Goal: Entertainment & Leisure: Consume media (video, audio)

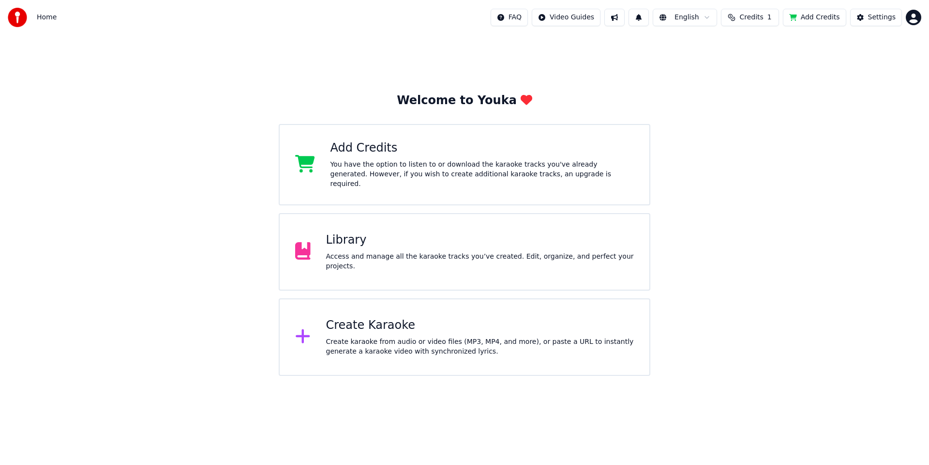
click at [358, 252] on div "Access and manage all the karaoke tracks you’ve created. Edit, organize, and pe…" at bounding box center [480, 261] width 308 height 19
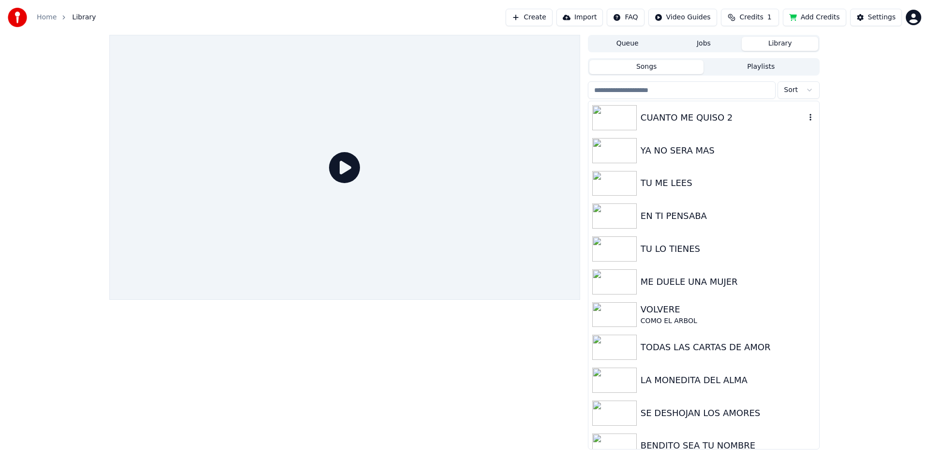
click at [639, 124] on div at bounding box center [616, 117] width 48 height 25
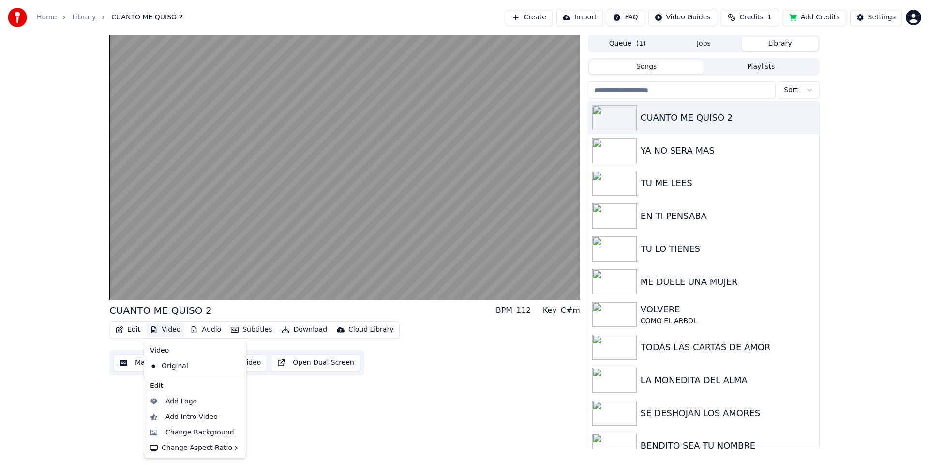
click at [167, 329] on button "Video" at bounding box center [165, 330] width 38 height 14
click at [192, 429] on div "Change Background" at bounding box center [200, 432] width 69 height 10
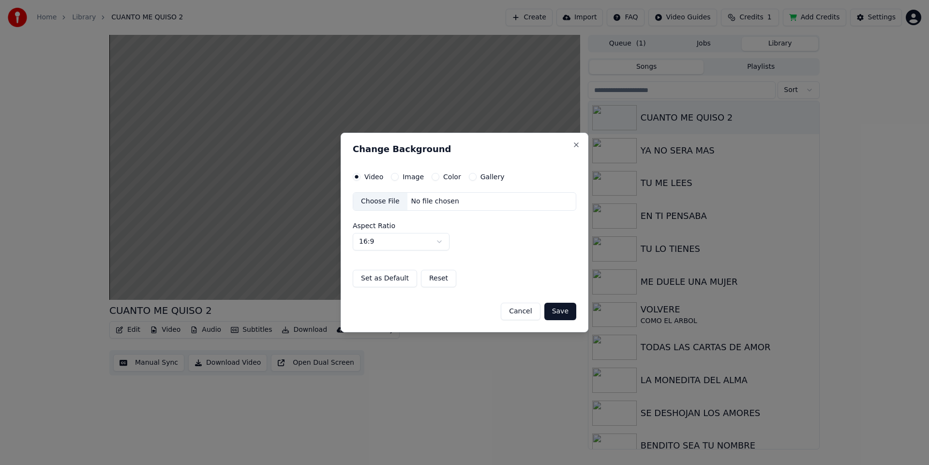
click at [434, 176] on button "Color" at bounding box center [436, 177] width 8 height 8
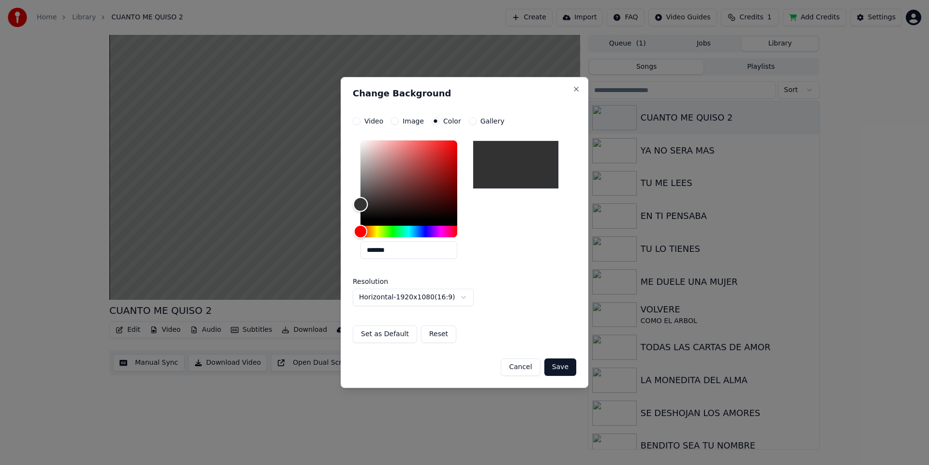
drag, startPoint x: 363, startPoint y: 184, endPoint x: 356, endPoint y: 204, distance: 21.3
click at [361, 204] on div "Color" at bounding box center [409, 179] width 97 height 79
drag, startPoint x: 356, startPoint y: 204, endPoint x: 354, endPoint y: 196, distance: 7.9
click at [354, 196] on div "Color" at bounding box center [360, 196] width 15 height 15
click at [357, 194] on div "Color" at bounding box center [360, 194] width 15 height 15
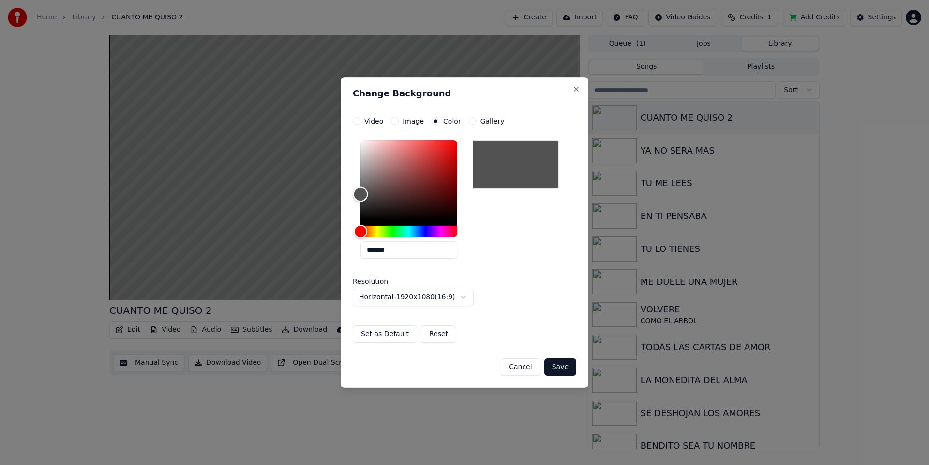
type input "*******"
click at [358, 196] on div "Color" at bounding box center [360, 196] width 15 height 15
click at [372, 333] on button "Set as Default" at bounding box center [385, 333] width 64 height 17
click at [559, 365] on button "Save" at bounding box center [560, 366] width 32 height 17
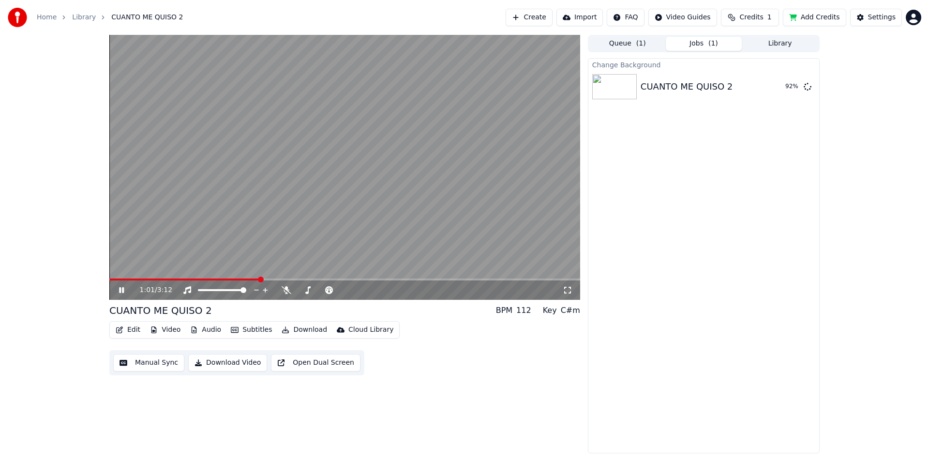
click at [76, 17] on link "Library" at bounding box center [84, 18] width 24 height 10
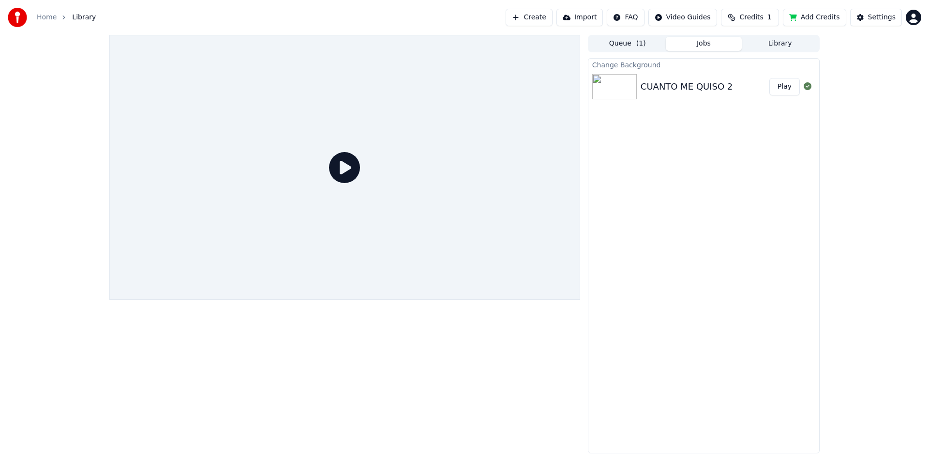
click at [787, 89] on button "Play" at bounding box center [785, 86] width 30 height 17
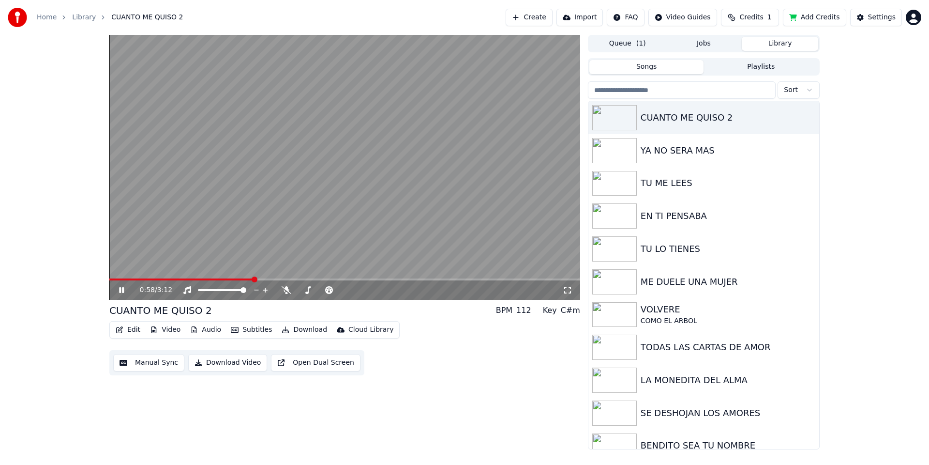
click at [767, 43] on button "Library" at bounding box center [780, 44] width 76 height 14
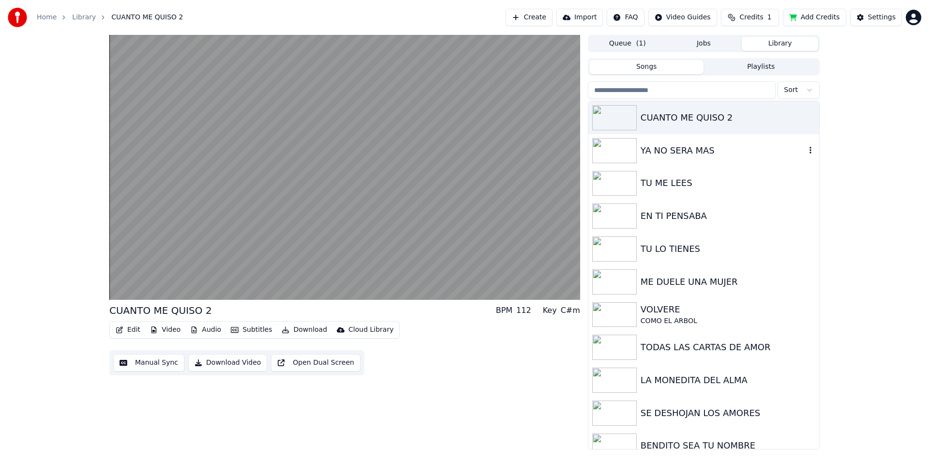
click at [684, 152] on div "YA NO SERA MAS" at bounding box center [723, 151] width 165 height 14
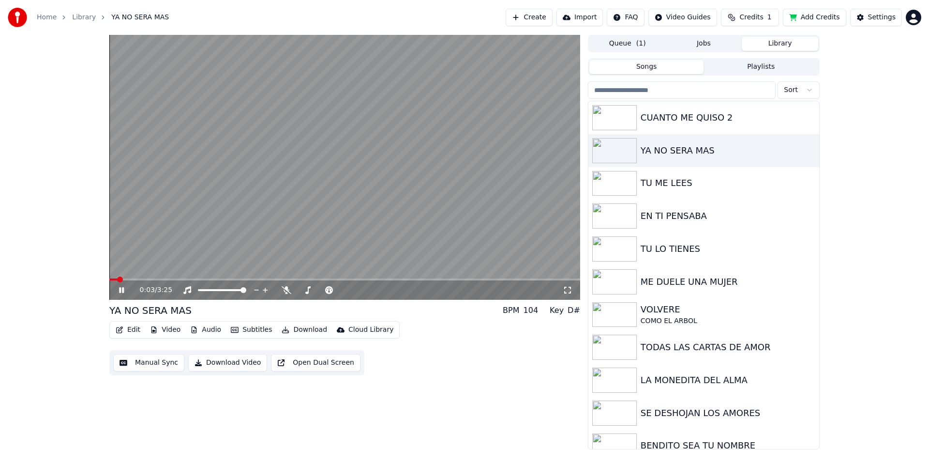
click at [163, 329] on button "Video" at bounding box center [165, 330] width 38 height 14
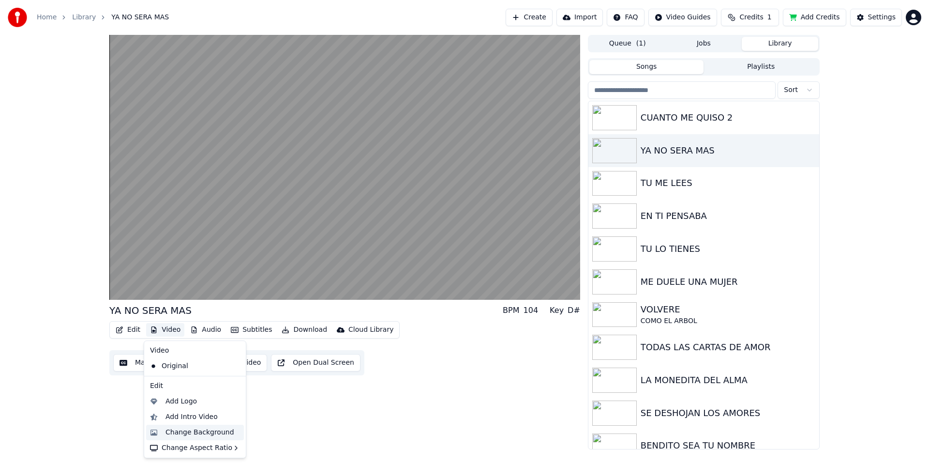
click at [192, 437] on div "Change Background" at bounding box center [195, 431] width 98 height 15
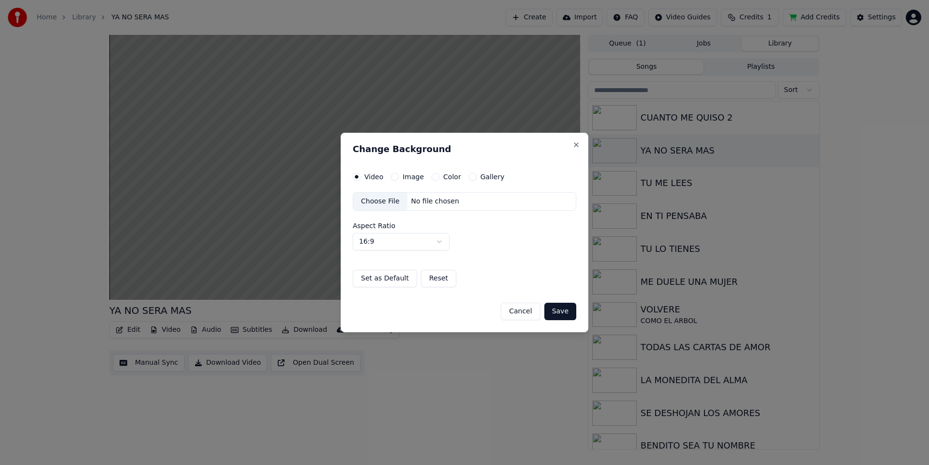
click at [435, 176] on button "Color" at bounding box center [436, 177] width 8 height 8
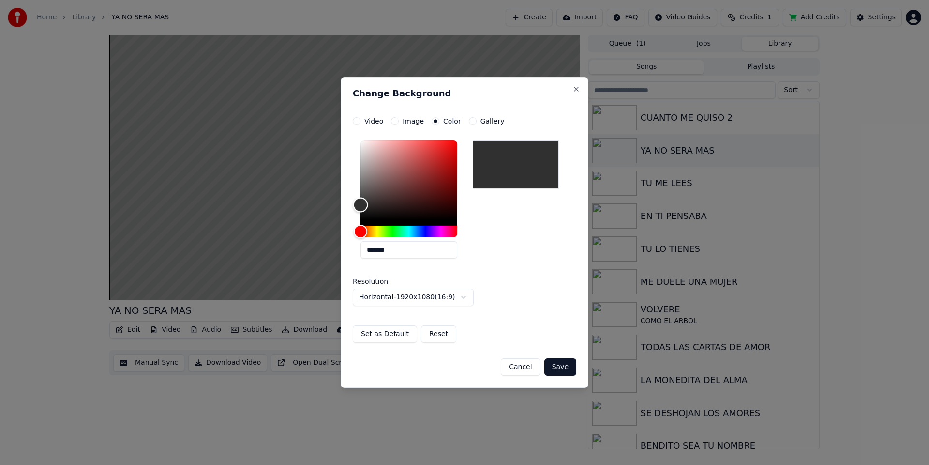
type input "*******"
drag, startPoint x: 361, startPoint y: 219, endPoint x: 354, endPoint y: 206, distance: 14.5
click at [354, 206] on div "Color" at bounding box center [360, 205] width 15 height 15
drag, startPoint x: 563, startPoint y: 370, endPoint x: 441, endPoint y: 364, distance: 122.1
click at [448, 365] on div "Cancel Save" at bounding box center [465, 362] width 224 height 25
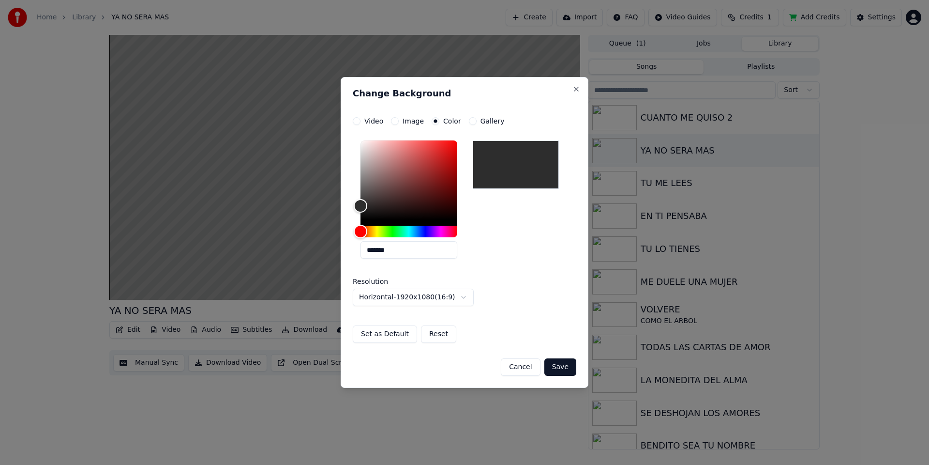
click at [392, 336] on button "Set as Default" at bounding box center [385, 333] width 64 height 17
click at [565, 367] on button "Save" at bounding box center [560, 366] width 32 height 17
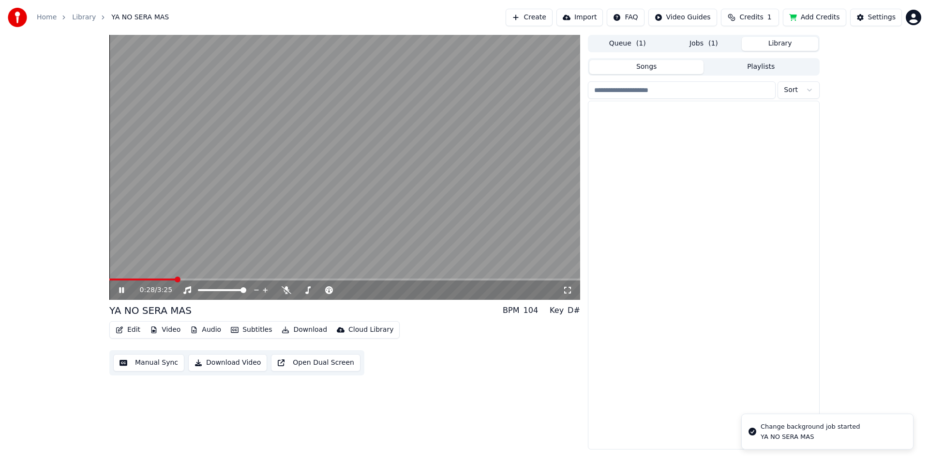
click at [761, 44] on button "Library" at bounding box center [780, 44] width 76 height 14
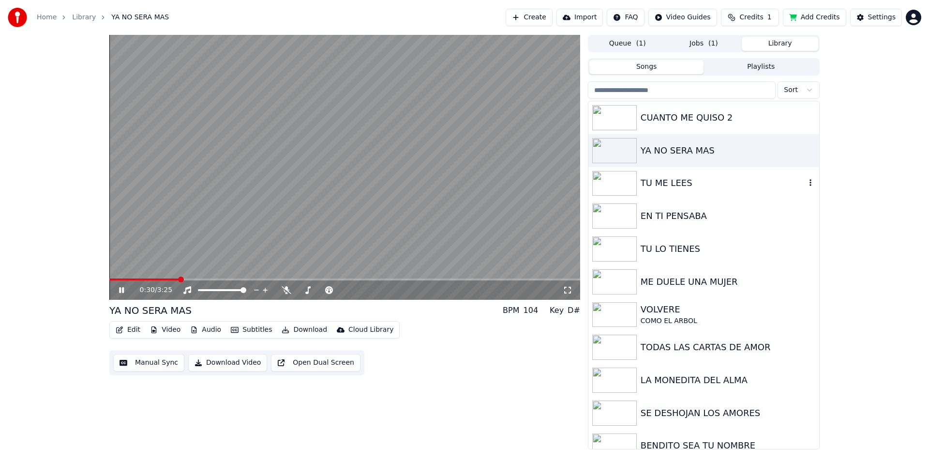
click at [644, 183] on div "TU ME LEES" at bounding box center [723, 183] width 165 height 14
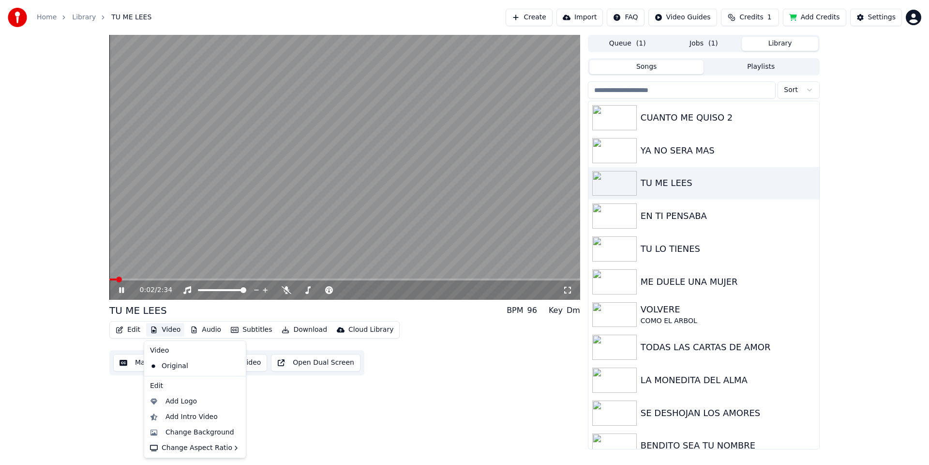
click at [172, 330] on button "Video" at bounding box center [165, 330] width 38 height 14
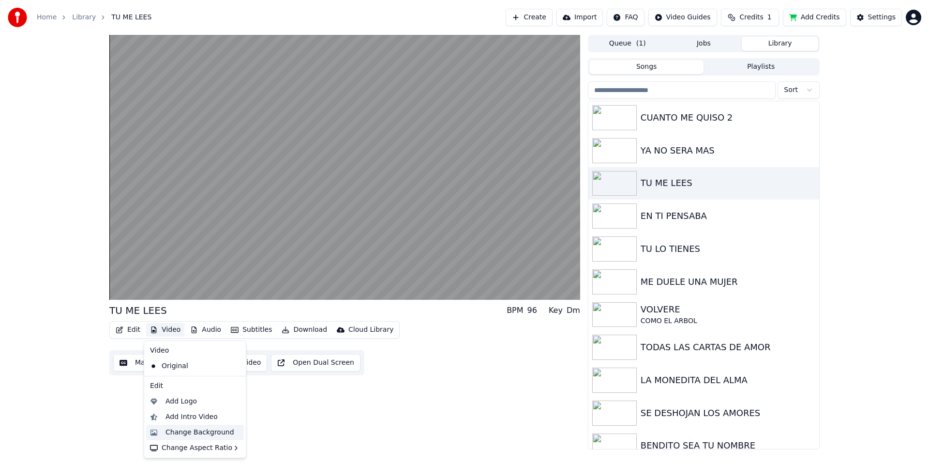
click at [203, 431] on div "Change Background" at bounding box center [200, 432] width 69 height 10
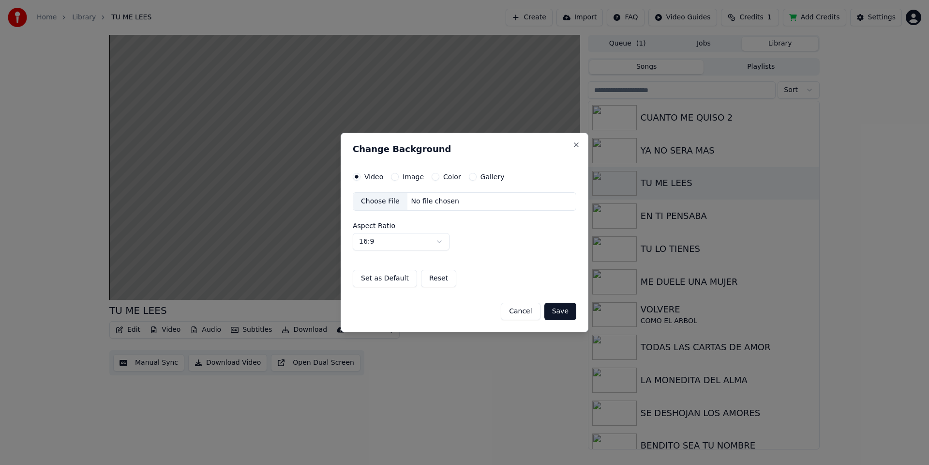
click at [414, 178] on label "Image" at bounding box center [413, 176] width 21 height 7
click at [399, 178] on button "Image" at bounding box center [395, 177] width 8 height 8
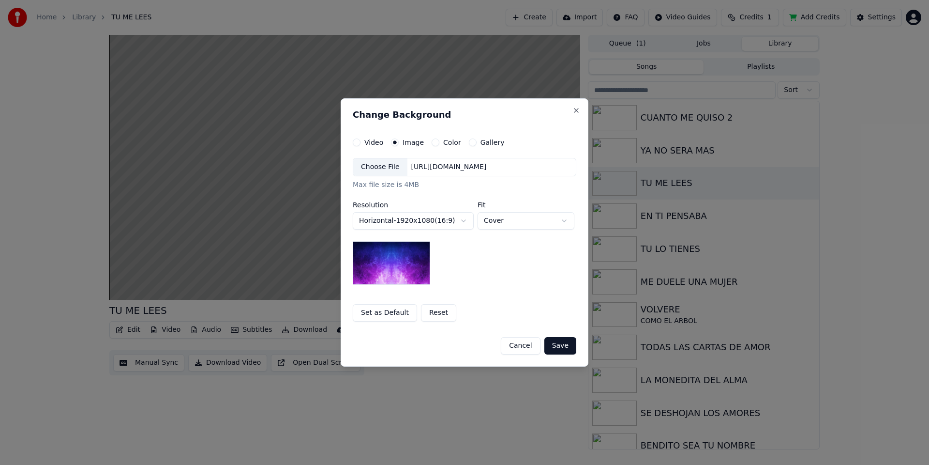
click at [447, 142] on label "Color" at bounding box center [452, 142] width 18 height 7
click at [439, 142] on button "Color" at bounding box center [436, 142] width 8 height 8
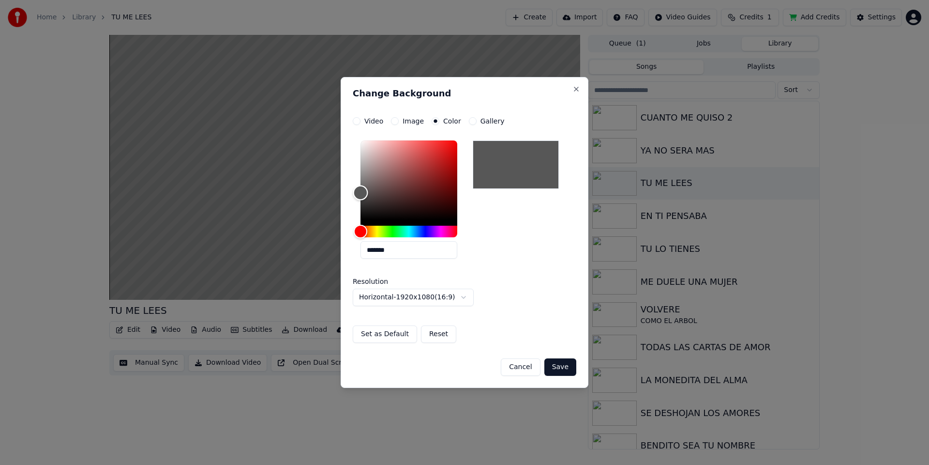
drag, startPoint x: 363, startPoint y: 220, endPoint x: 357, endPoint y: 193, distance: 28.1
click at [357, 193] on div "Color" at bounding box center [360, 192] width 15 height 15
drag, startPoint x: 561, startPoint y: 367, endPoint x: 460, endPoint y: 250, distance: 154.7
click at [519, 285] on form "**********" at bounding box center [465, 246] width 224 height 258
type input "*******"
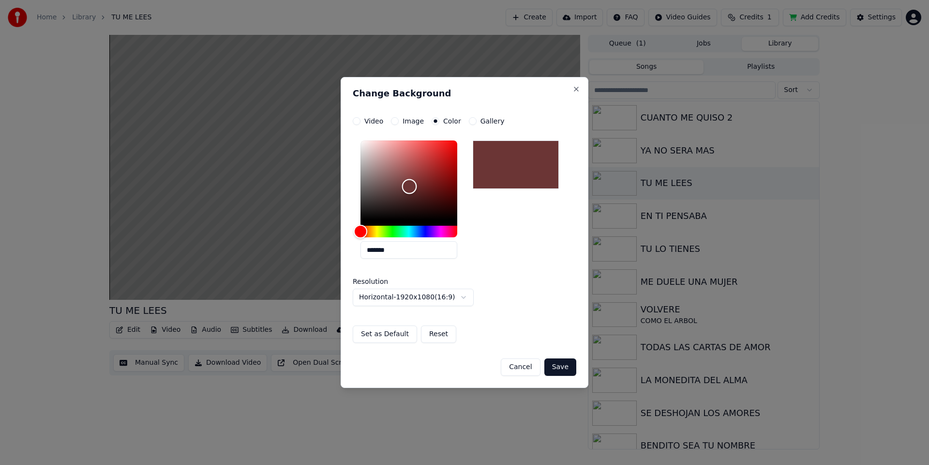
drag, startPoint x: 362, startPoint y: 190, endPoint x: 409, endPoint y: 186, distance: 48.0
click at [409, 186] on div "Color" at bounding box center [409, 186] width 15 height 15
click at [568, 373] on button "Save" at bounding box center [560, 366] width 32 height 17
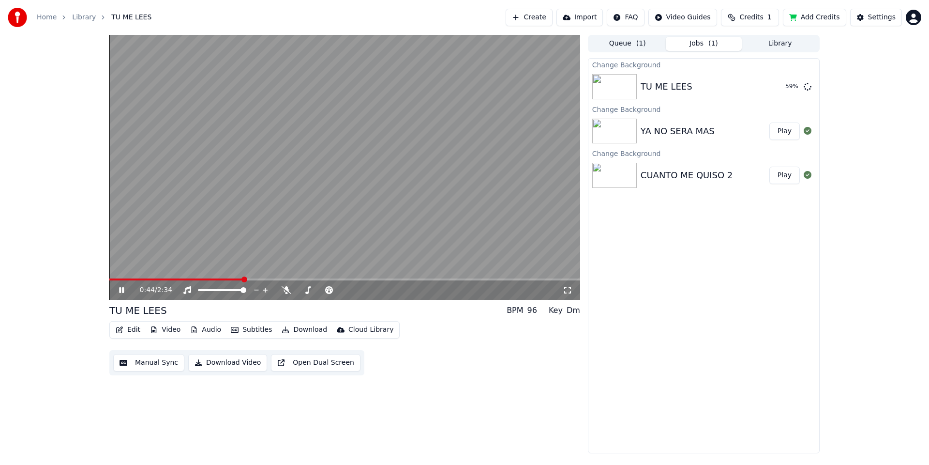
click at [779, 130] on button "Play" at bounding box center [785, 130] width 30 height 17
click at [893, 17] on div "Settings" at bounding box center [882, 18] width 28 height 10
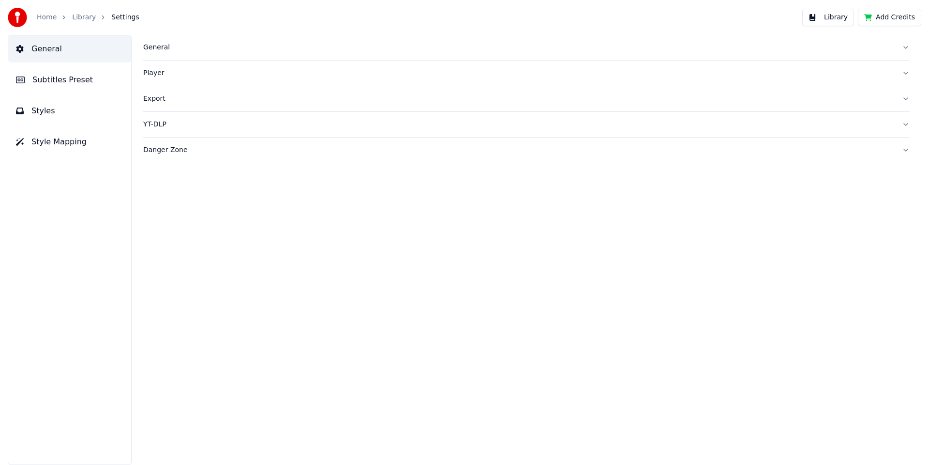
click at [155, 74] on div "Player" at bounding box center [518, 73] width 751 height 10
click at [163, 239] on div "Danger Zone" at bounding box center [518, 237] width 751 height 10
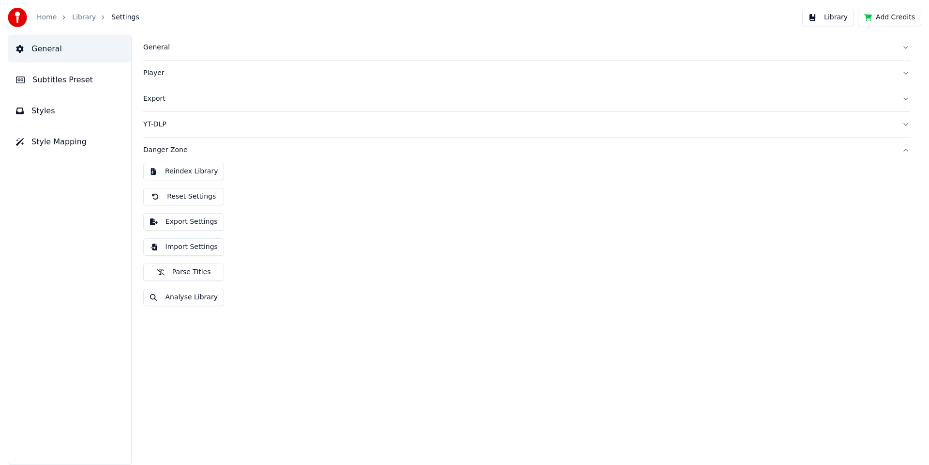
click at [179, 173] on button "Reindex Library" at bounding box center [183, 171] width 81 height 17
click at [168, 151] on div "Danger Zone" at bounding box center [518, 150] width 751 height 10
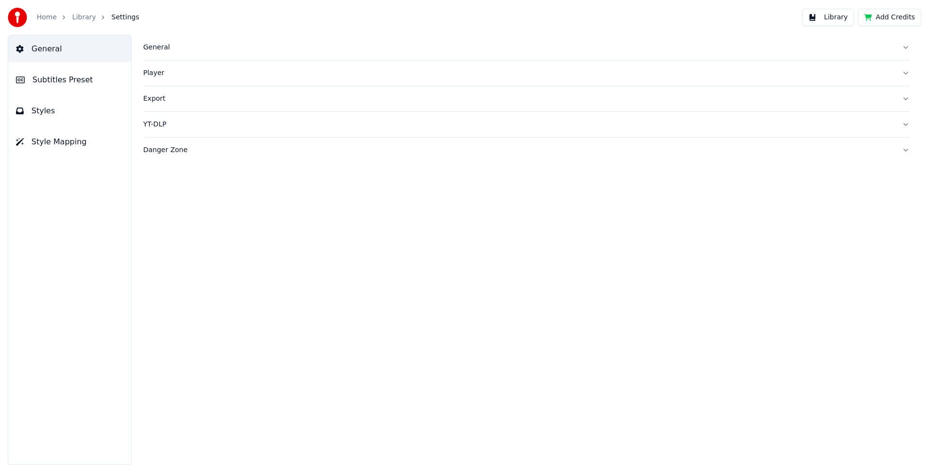
click at [849, 19] on button "Library" at bounding box center [828, 17] width 52 height 17
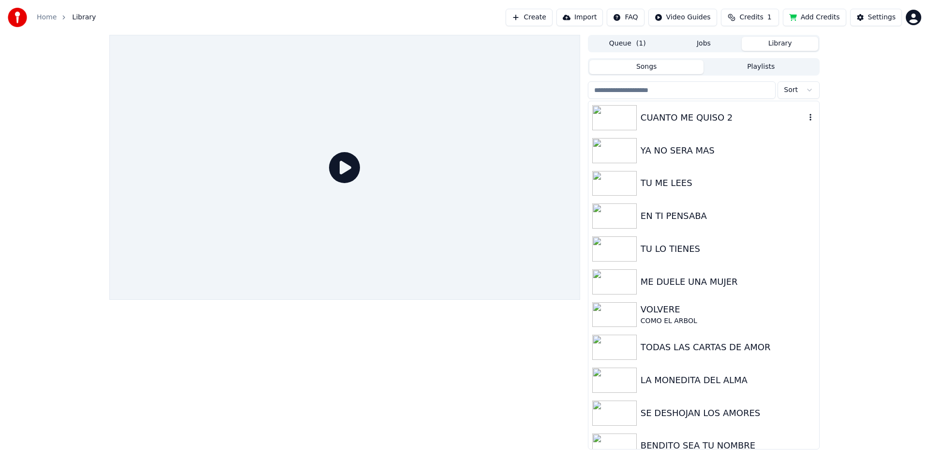
click at [667, 124] on div "CUANTO ME QUISO 2" at bounding box center [704, 117] width 231 height 33
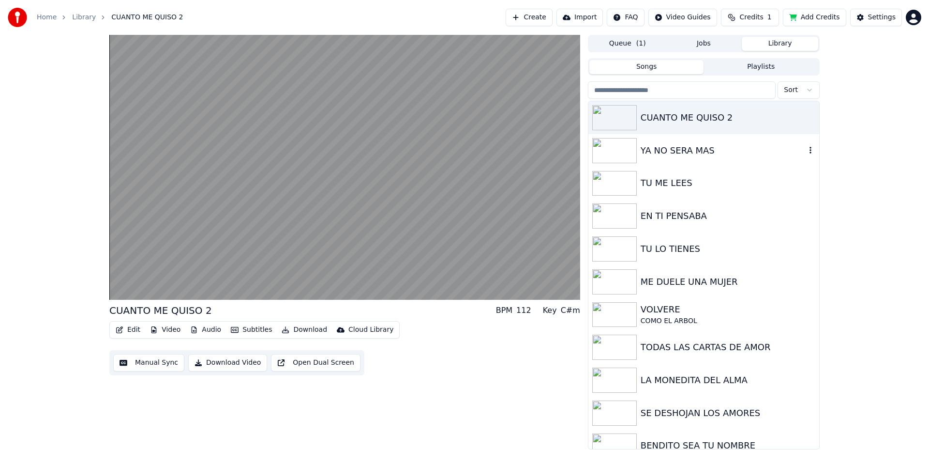
click at [667, 151] on div "YA NO SERA MAS" at bounding box center [723, 151] width 165 height 14
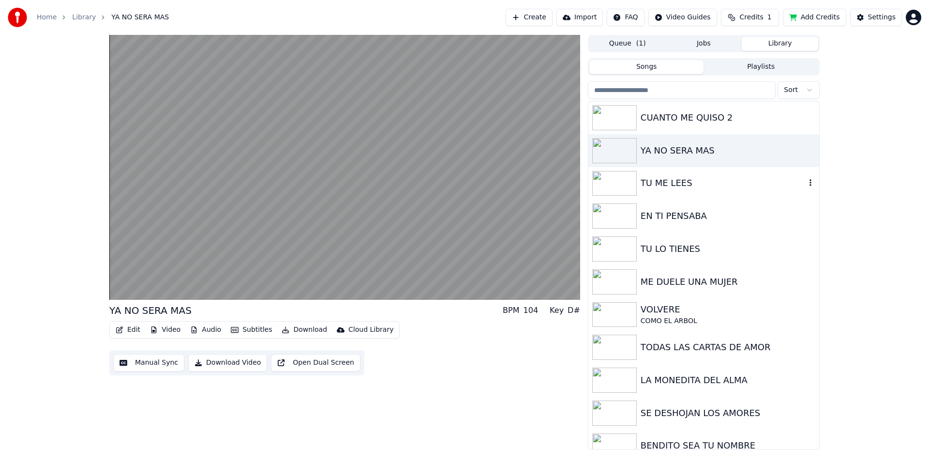
click at [669, 187] on div "TU ME LEES" at bounding box center [723, 183] width 165 height 14
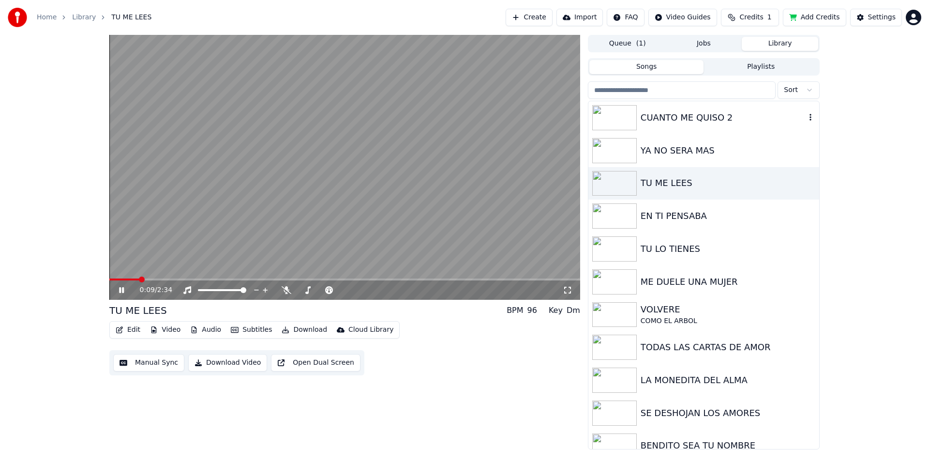
click at [613, 121] on img at bounding box center [614, 117] width 45 height 25
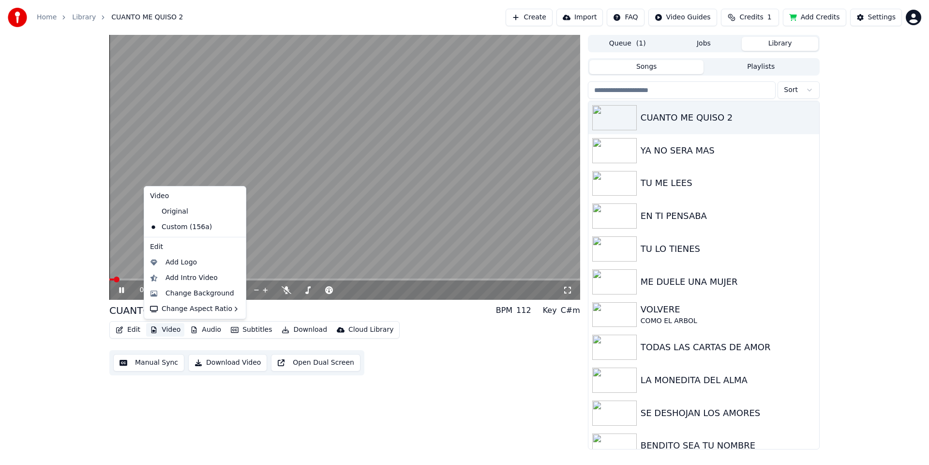
click at [171, 331] on button "Video" at bounding box center [165, 330] width 38 height 14
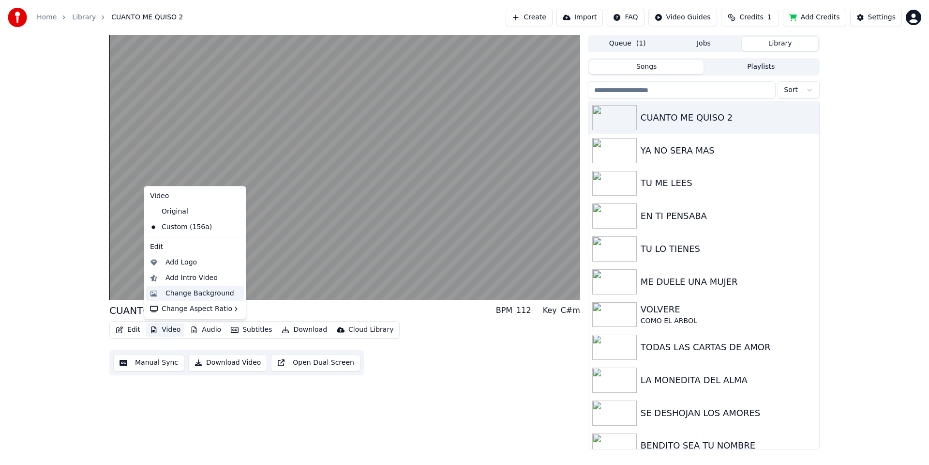
click at [186, 293] on div "Change Background" at bounding box center [200, 293] width 69 height 10
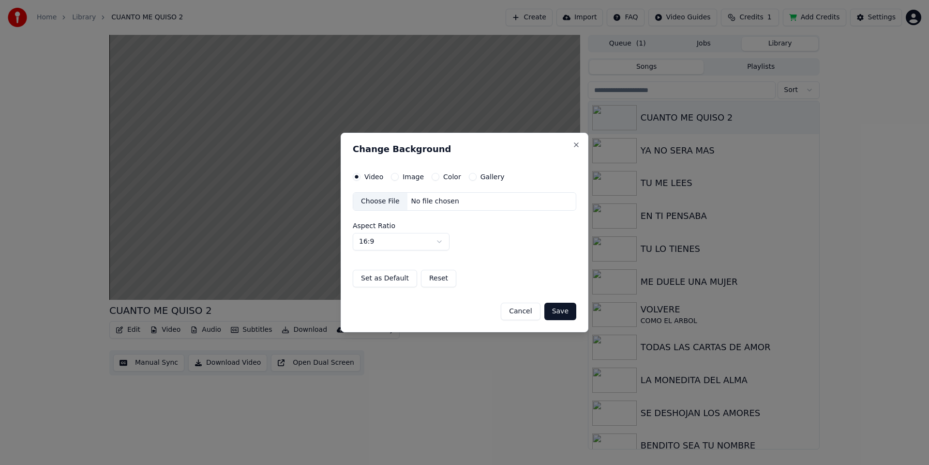
click at [439, 175] on div "Color" at bounding box center [447, 177] width 30 height 8
click at [435, 177] on button "Color" at bounding box center [436, 177] width 8 height 8
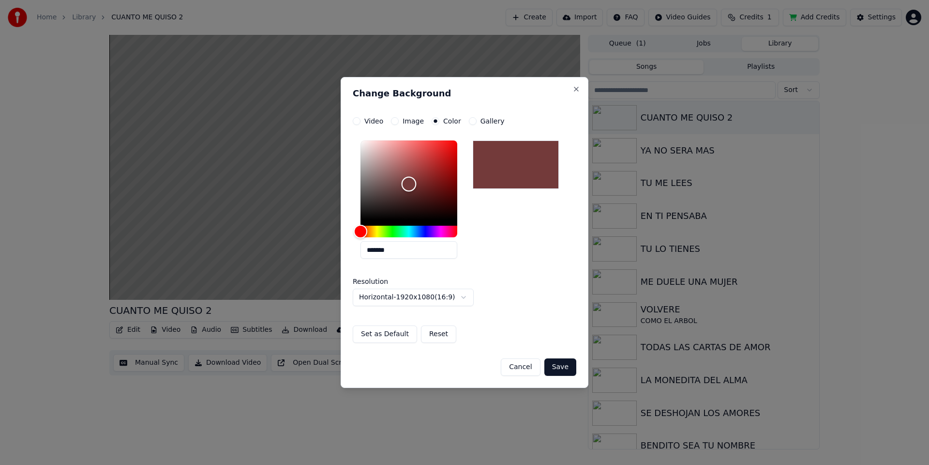
type input "*******"
drag, startPoint x: 401, startPoint y: 186, endPoint x: 409, endPoint y: 185, distance: 7.8
click at [409, 185] on div "Color" at bounding box center [409, 179] width 97 height 79
click at [568, 368] on button "Save" at bounding box center [560, 366] width 32 height 17
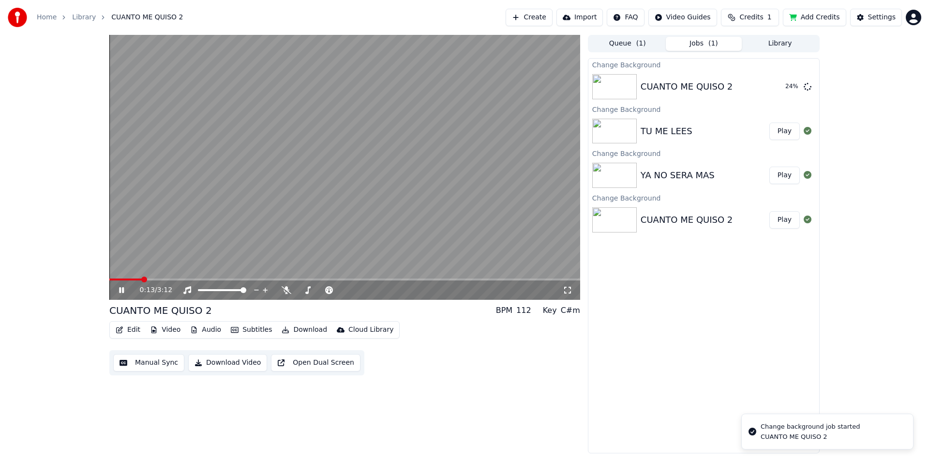
click at [695, 126] on div "TU ME LEES" at bounding box center [705, 131] width 129 height 14
click at [778, 131] on button "Play" at bounding box center [785, 130] width 30 height 17
click at [787, 173] on button "Play" at bounding box center [785, 174] width 30 height 17
click at [170, 329] on button "Video" at bounding box center [165, 330] width 38 height 14
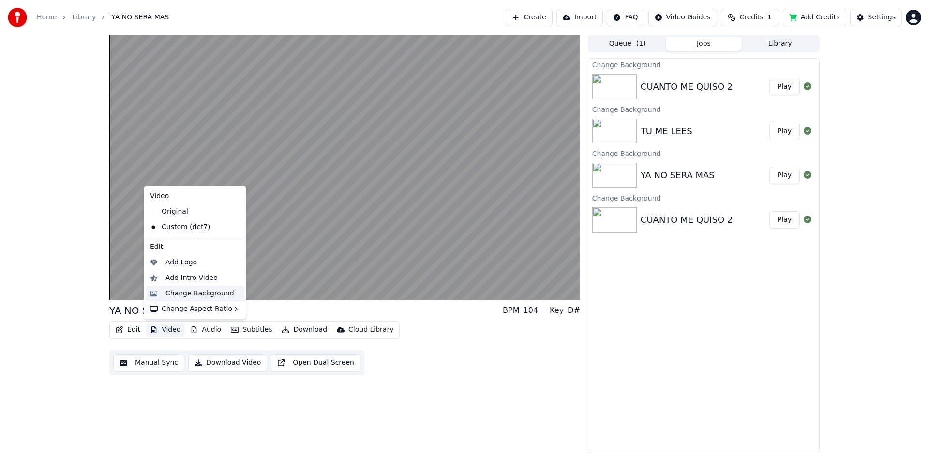
click at [194, 290] on div "Change Background" at bounding box center [200, 293] width 69 height 10
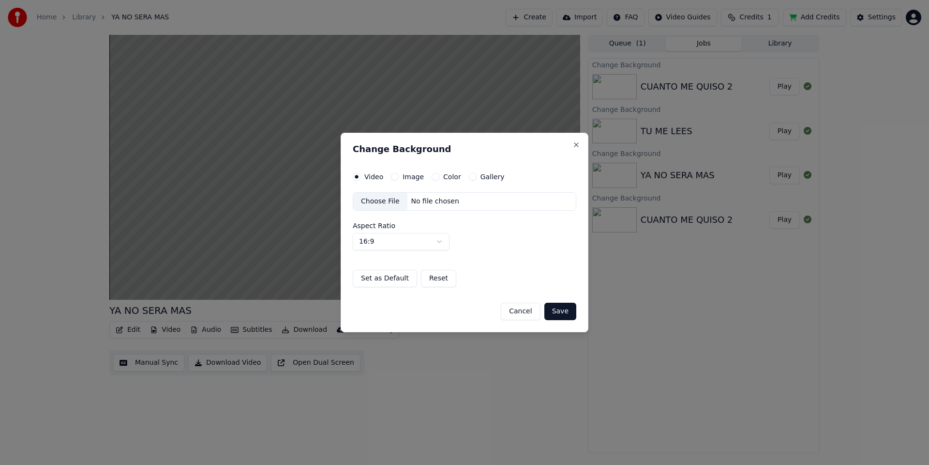
click at [433, 176] on button "Color" at bounding box center [436, 177] width 8 height 8
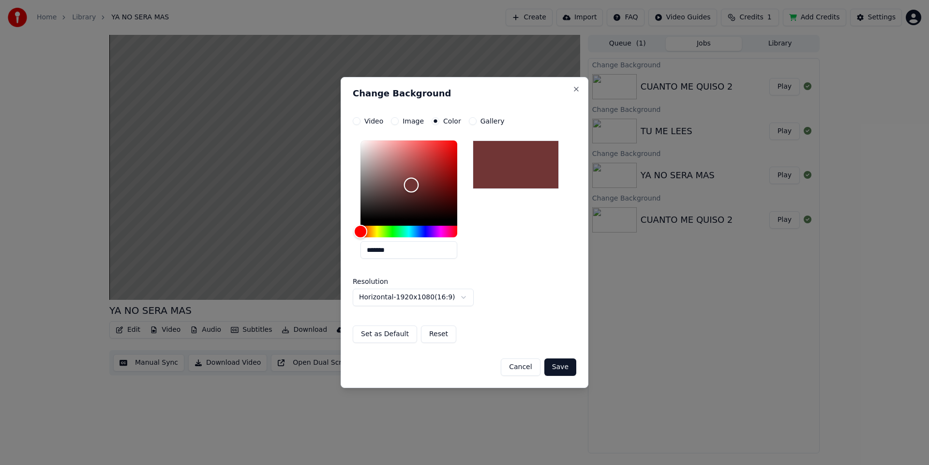
type input "*******"
drag, startPoint x: 408, startPoint y: 189, endPoint x: 411, endPoint y: 185, distance: 5.1
click at [411, 185] on div "Color" at bounding box center [409, 179] width 97 height 79
click at [568, 364] on button "Save" at bounding box center [560, 366] width 32 height 17
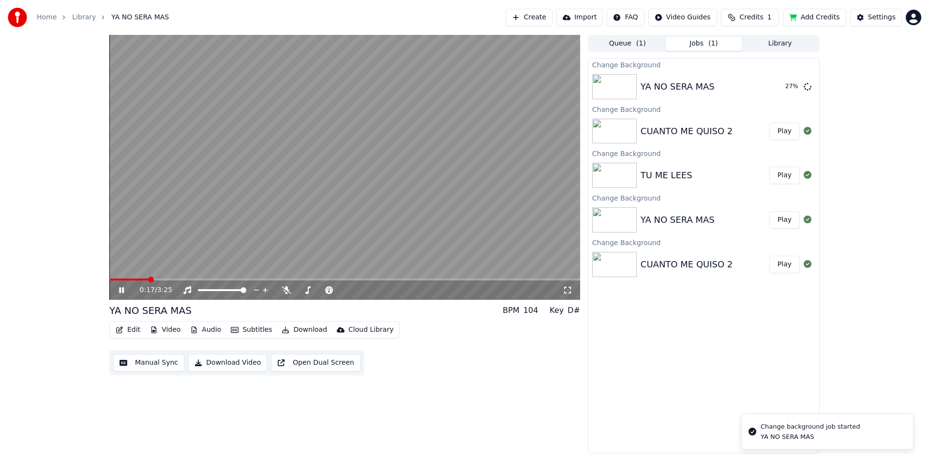
click at [713, 141] on div "CUANTO ME QUISO 2 Play" at bounding box center [704, 131] width 231 height 33
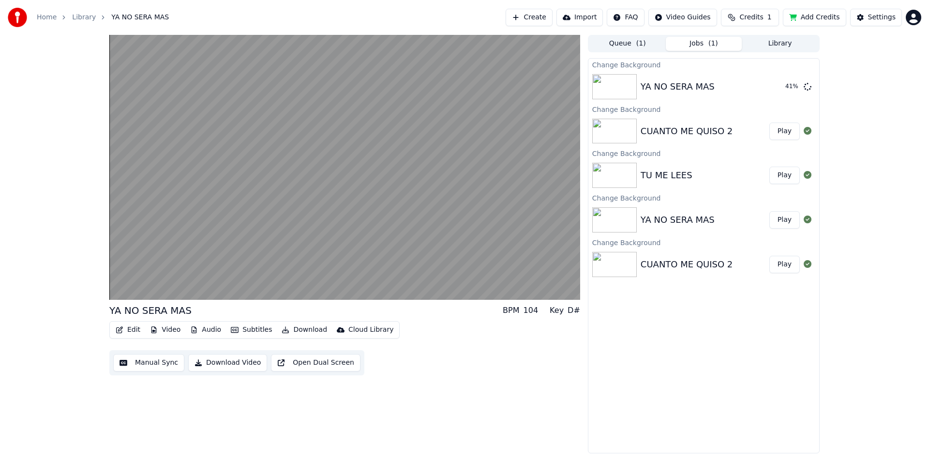
click at [779, 127] on button "Play" at bounding box center [785, 130] width 30 height 17
click at [789, 176] on button "Play" at bounding box center [785, 174] width 30 height 17
click at [725, 224] on div "YA NO SERA MAS" at bounding box center [705, 220] width 129 height 14
click at [784, 220] on button "Play" at bounding box center [785, 219] width 30 height 17
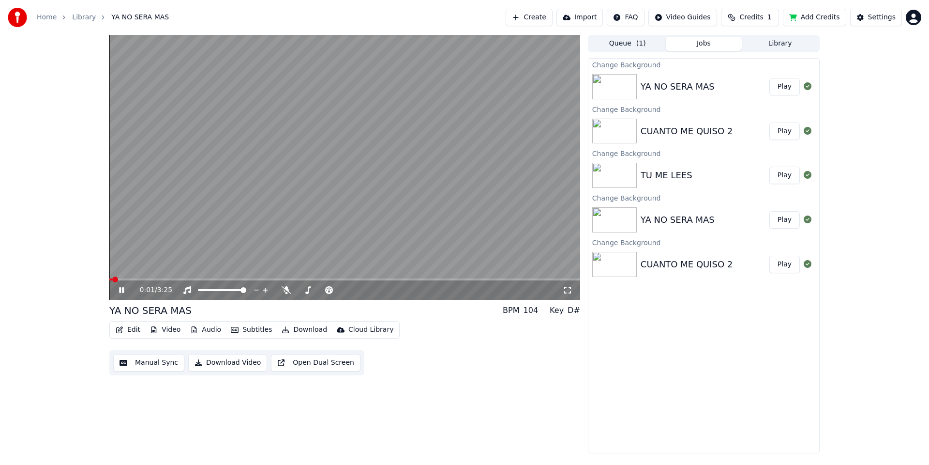
click at [789, 265] on button "Play" at bounding box center [785, 264] width 30 height 17
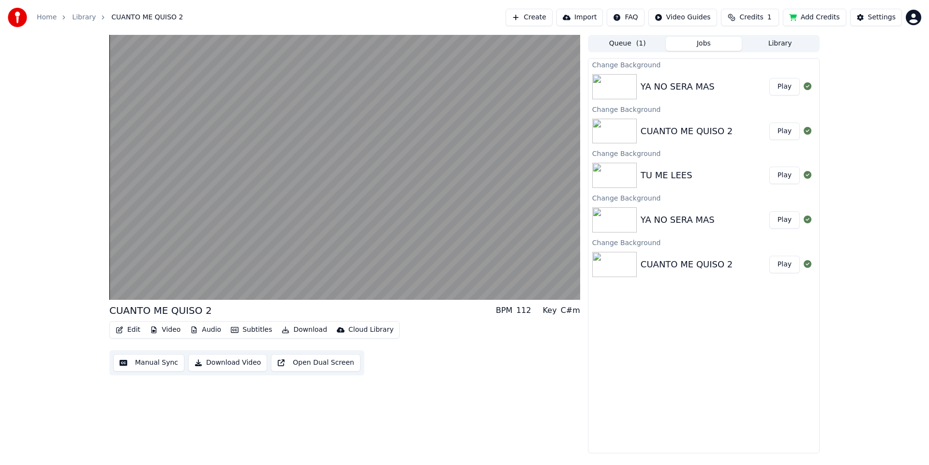
click at [785, 133] on button "Play" at bounding box center [785, 130] width 30 height 17
drag, startPoint x: 794, startPoint y: 217, endPoint x: 793, endPoint y: 231, distance: 14.1
click at [794, 217] on button "Play" at bounding box center [785, 219] width 30 height 17
click at [785, 265] on button "Play" at bounding box center [785, 264] width 30 height 17
click at [787, 89] on button "Play" at bounding box center [785, 86] width 30 height 17
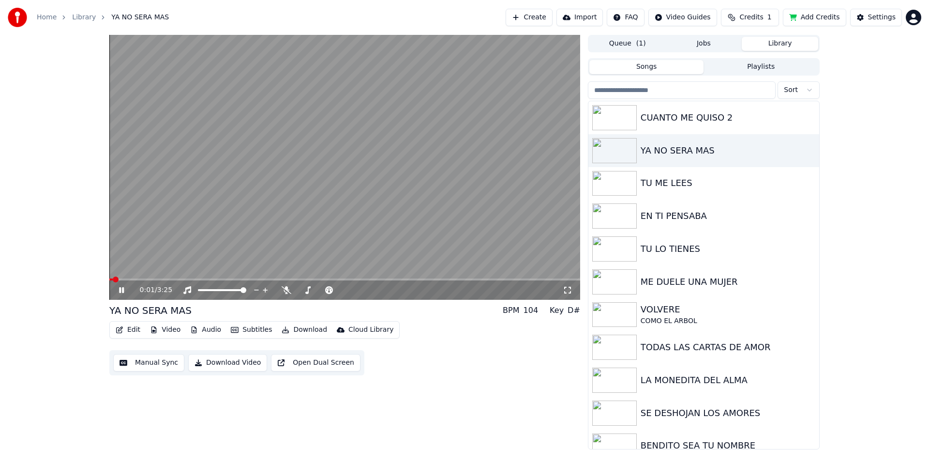
click at [787, 45] on button "Library" at bounding box center [780, 44] width 76 height 14
click at [654, 116] on div "CUANTO ME QUISO 2" at bounding box center [723, 118] width 165 height 14
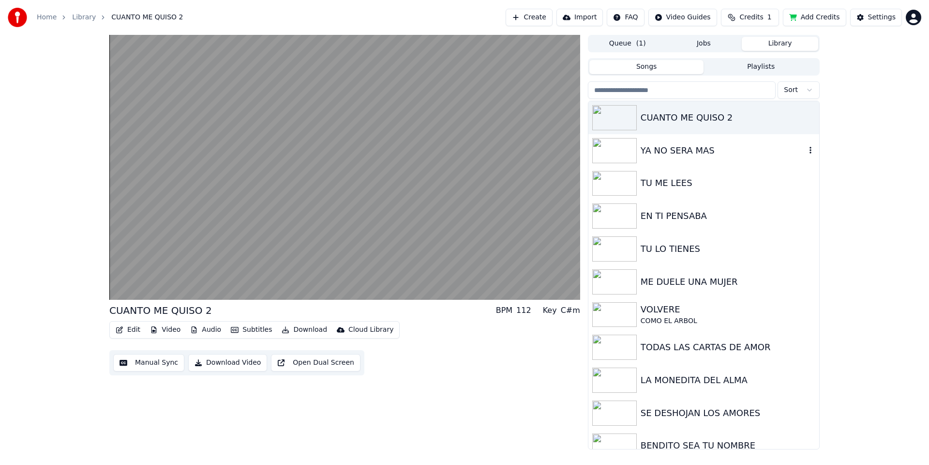
drag, startPoint x: 688, startPoint y: 158, endPoint x: 687, endPoint y: 168, distance: 10.7
click at [688, 158] on div "YA NO SERA MAS" at bounding box center [704, 150] width 231 height 33
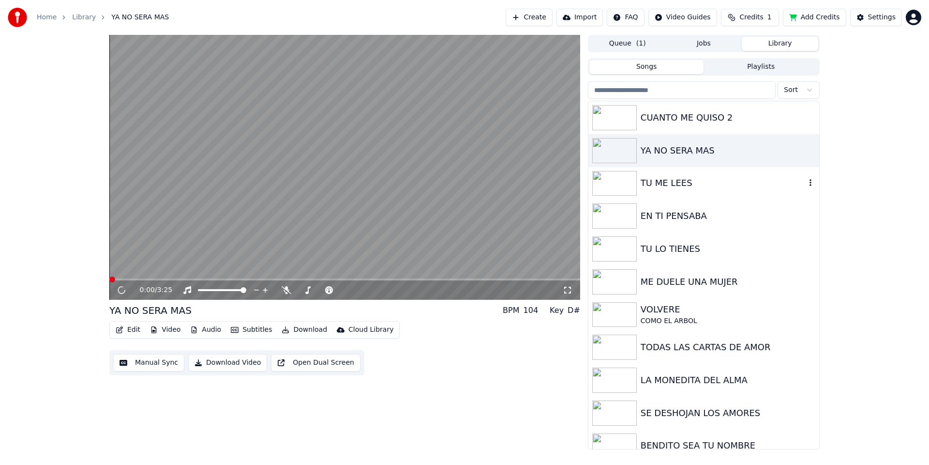
drag, startPoint x: 683, startPoint y: 178, endPoint x: 687, endPoint y: 188, distance: 11.5
click at [683, 178] on div "TU ME LEES" at bounding box center [723, 183] width 165 height 14
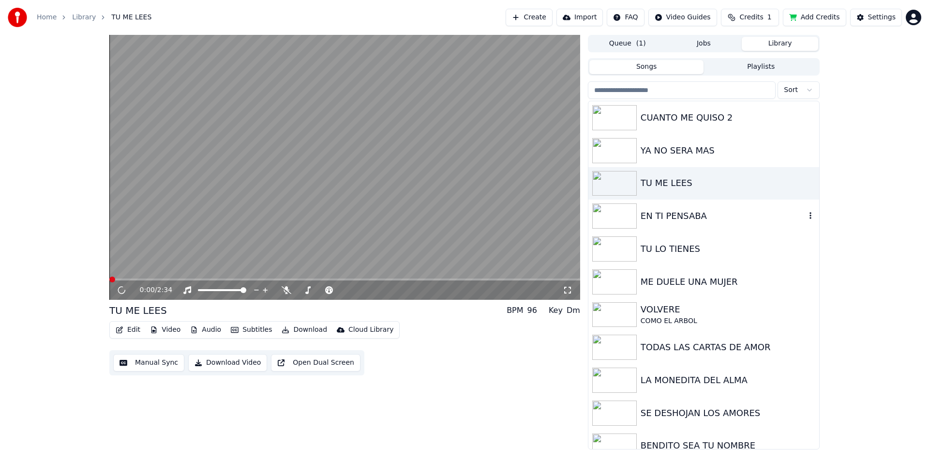
click at [688, 214] on div "EN TI PENSABA" at bounding box center [723, 216] width 165 height 14
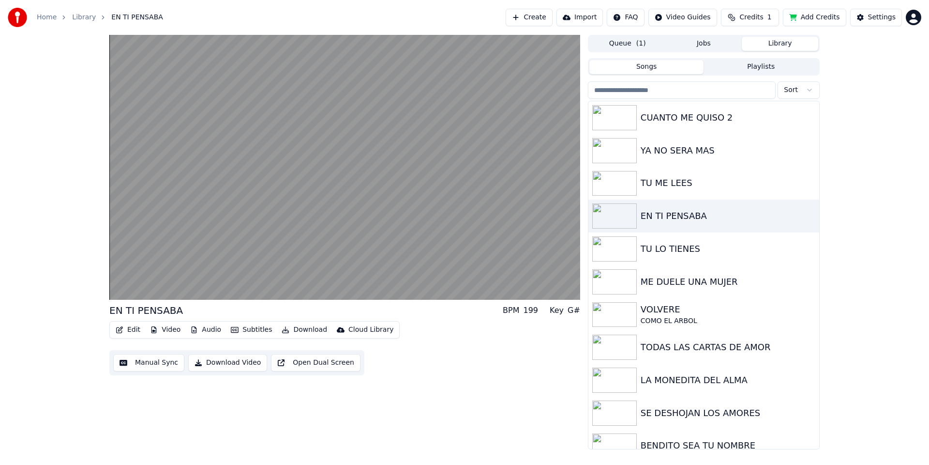
click at [174, 330] on button "Video" at bounding box center [165, 330] width 38 height 14
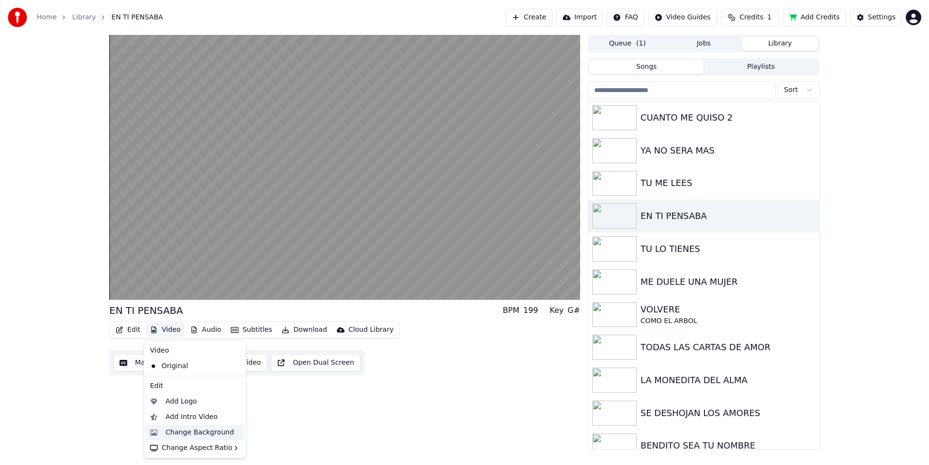
click at [206, 432] on div "Change Background" at bounding box center [200, 432] width 69 height 10
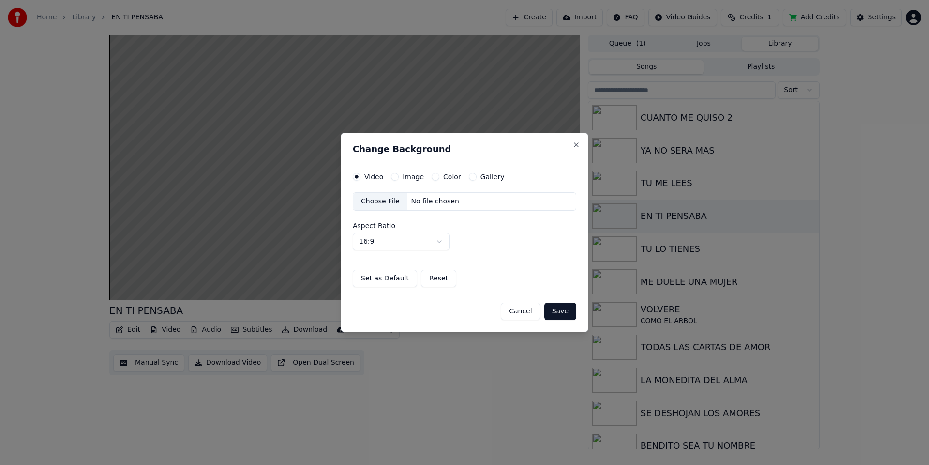
click at [432, 174] on button "Color" at bounding box center [436, 177] width 8 height 8
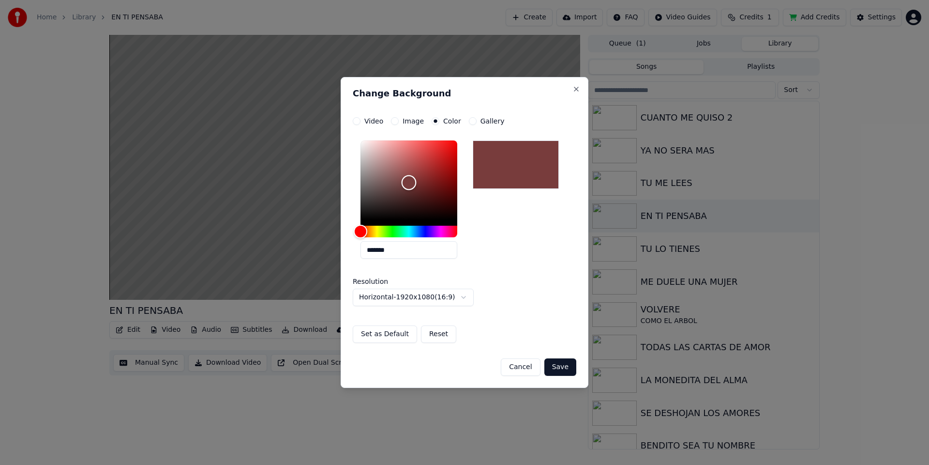
type input "*******"
click at [410, 181] on div "Color" at bounding box center [409, 179] width 97 height 79
click at [397, 336] on button "Set as Default" at bounding box center [385, 333] width 64 height 17
click at [571, 369] on button "Save" at bounding box center [560, 366] width 32 height 17
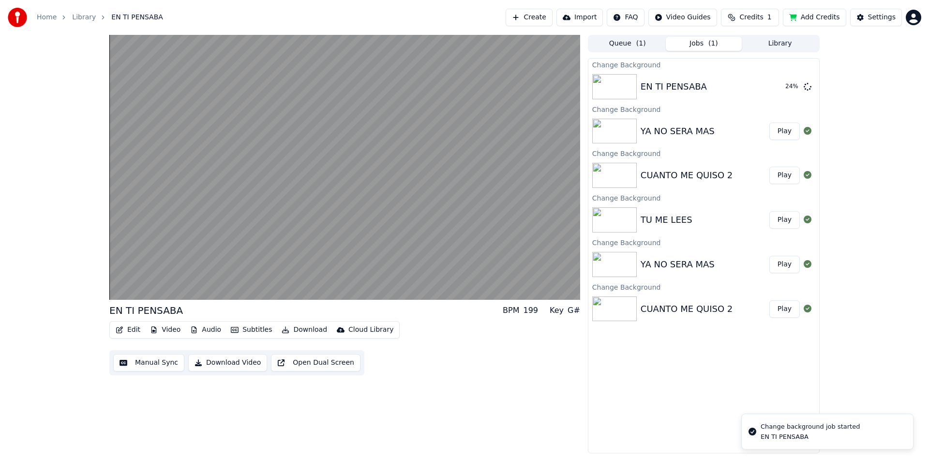
click at [764, 43] on button "Library" at bounding box center [780, 44] width 76 height 14
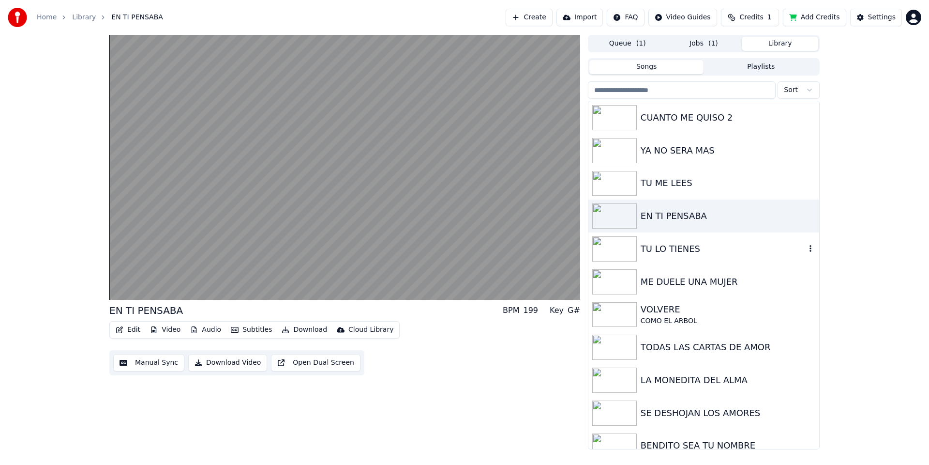
click at [668, 253] on div "TU LO TIENES" at bounding box center [723, 249] width 165 height 14
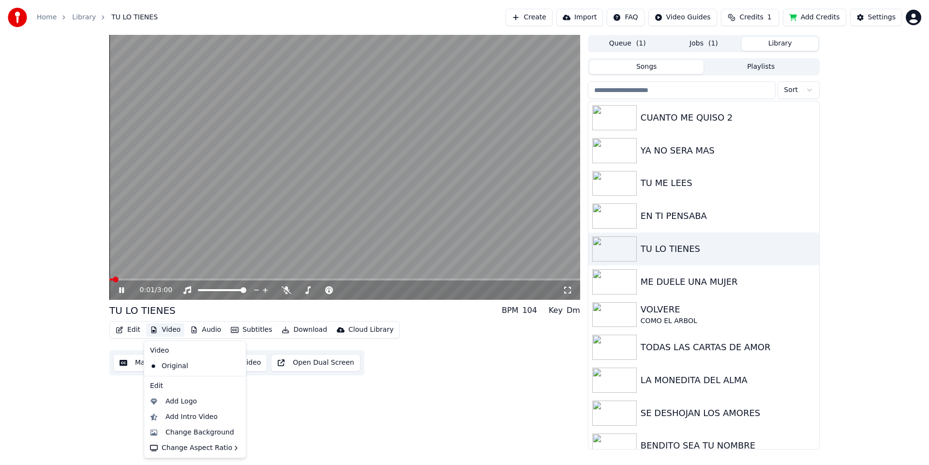
click at [174, 332] on button "Video" at bounding box center [165, 330] width 38 height 14
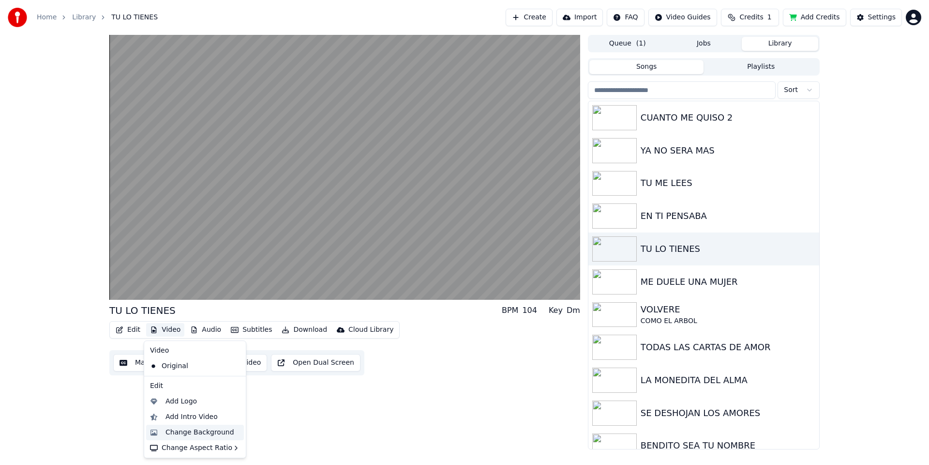
click at [189, 434] on div "Change Background" at bounding box center [200, 432] width 69 height 10
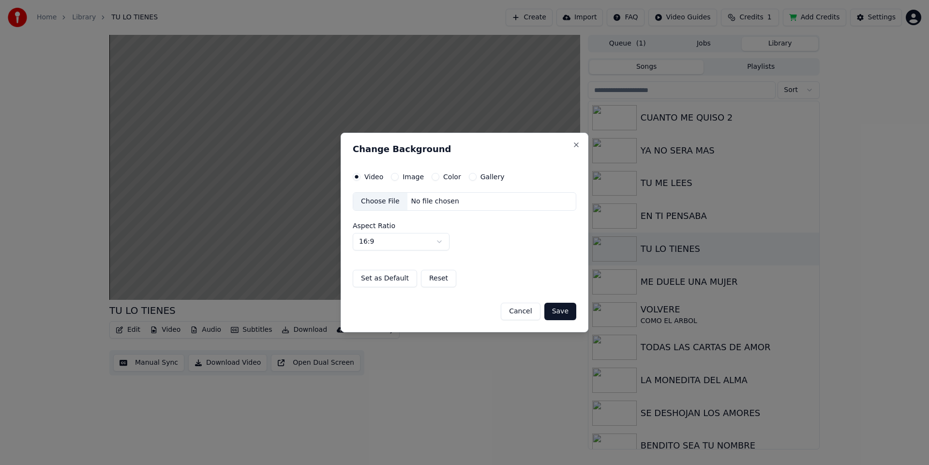
click at [435, 178] on button "Color" at bounding box center [436, 177] width 8 height 8
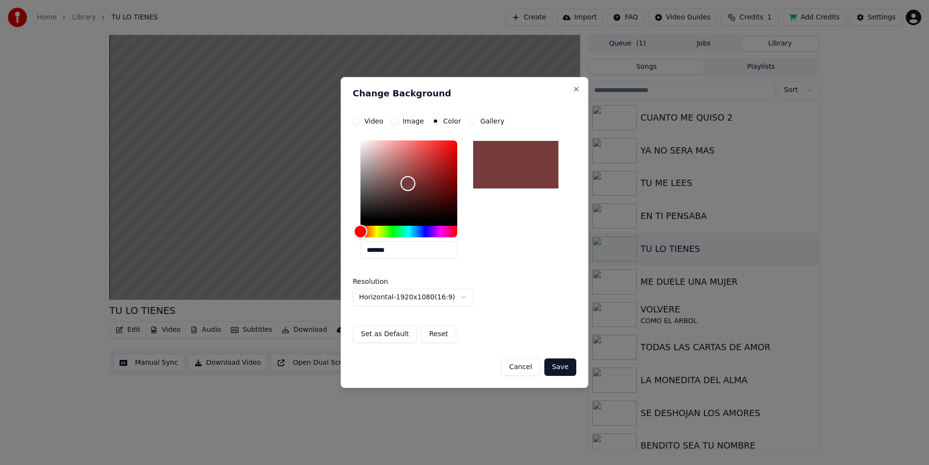
type input "*******"
drag, startPoint x: 403, startPoint y: 189, endPoint x: 408, endPoint y: 184, distance: 7.2
click at [408, 184] on div "Color" at bounding box center [409, 179] width 97 height 79
click at [567, 362] on button "Save" at bounding box center [560, 366] width 32 height 17
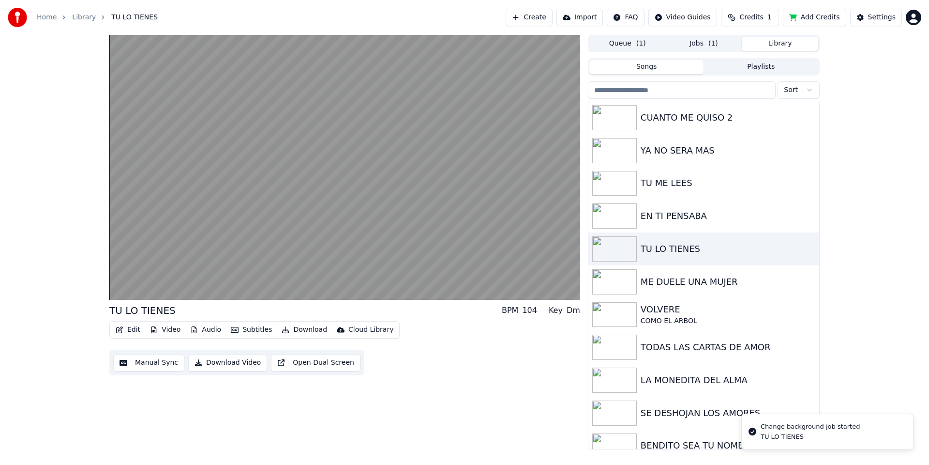
click at [789, 42] on button "Library" at bounding box center [780, 44] width 76 height 14
click at [656, 281] on div "ME DUELE UNA MUJER" at bounding box center [723, 282] width 165 height 14
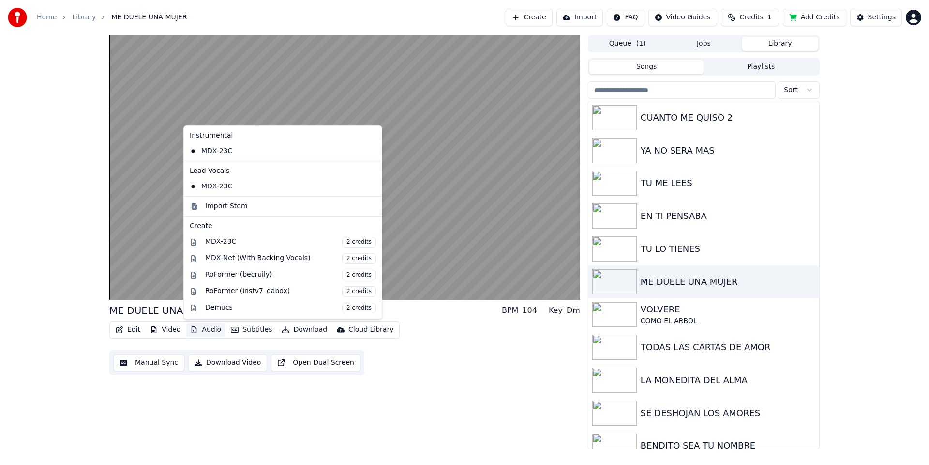
click at [200, 329] on button "Audio" at bounding box center [205, 330] width 39 height 14
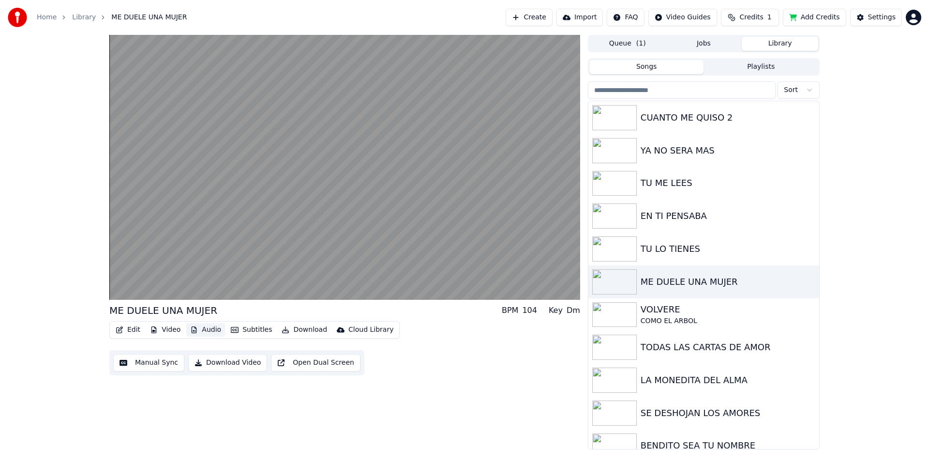
click at [200, 329] on button "Audio" at bounding box center [205, 330] width 39 height 14
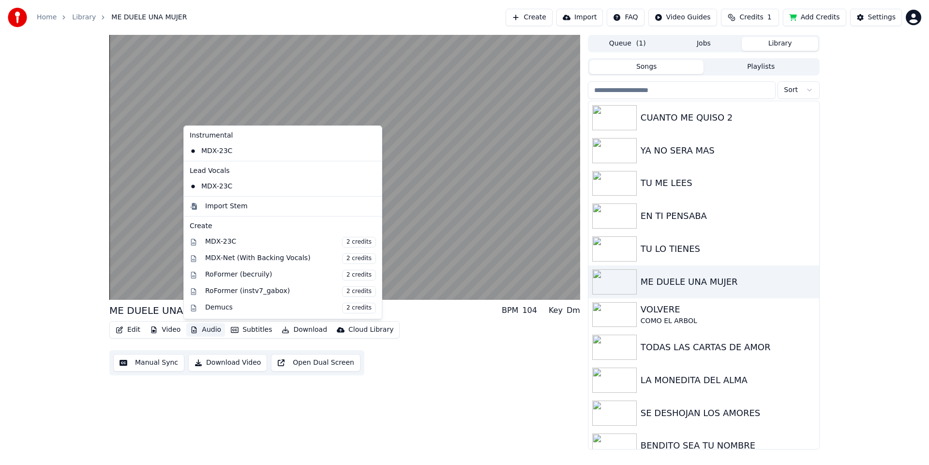
click at [201, 332] on button "Audio" at bounding box center [205, 330] width 39 height 14
click at [398, 369] on div "Edit Video Audio Subtitles Download Cloud Library Manual Sync Download Video Op…" at bounding box center [344, 348] width 471 height 54
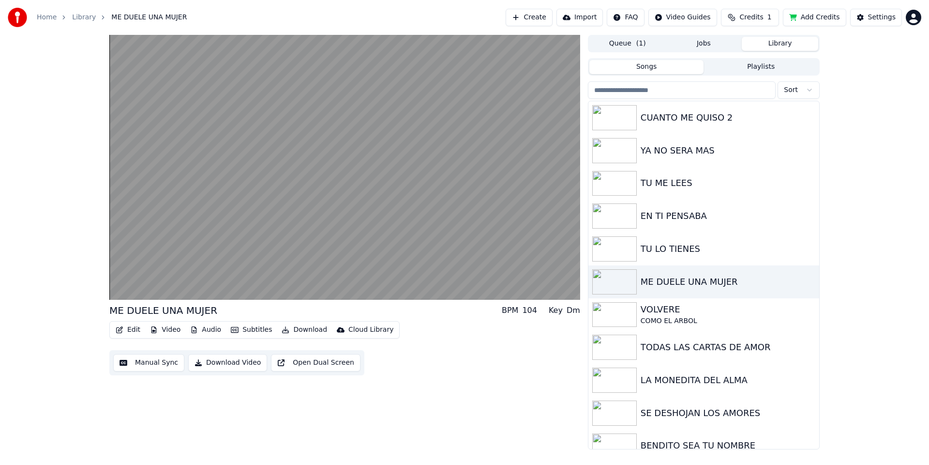
click at [165, 329] on button "Video" at bounding box center [165, 330] width 38 height 14
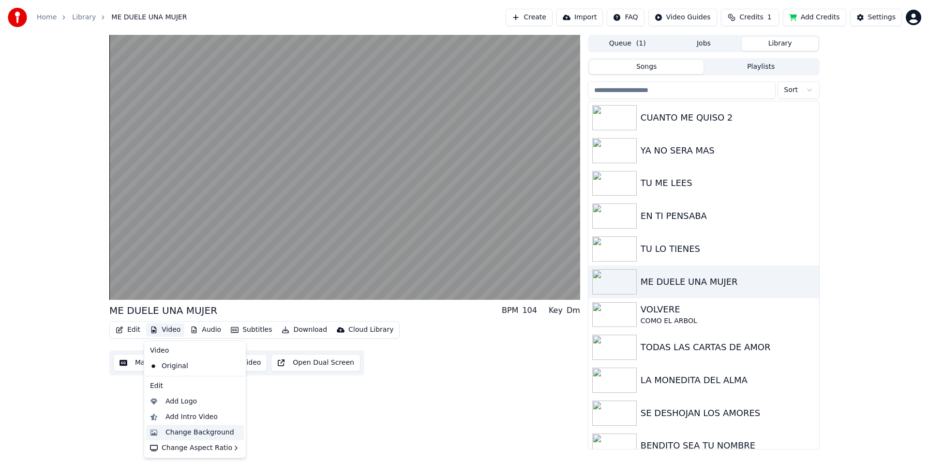
click at [192, 437] on div "Change Background" at bounding box center [200, 432] width 69 height 10
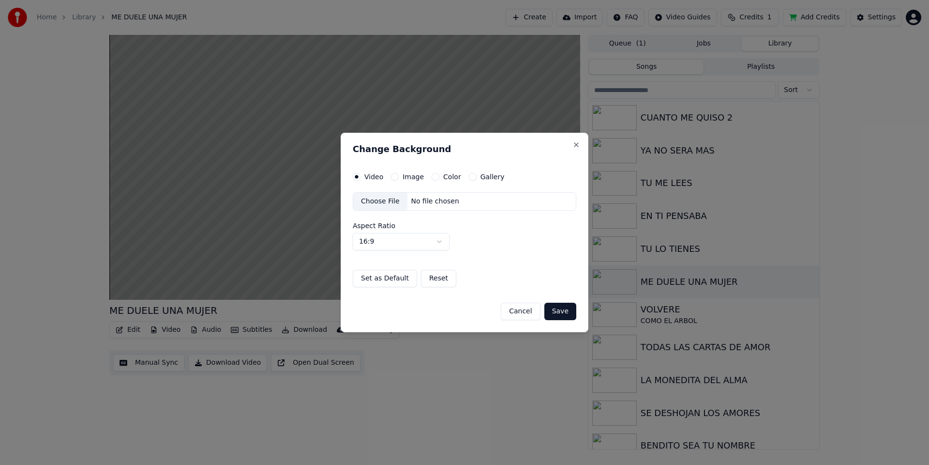
click at [434, 177] on button "Color" at bounding box center [436, 177] width 8 height 8
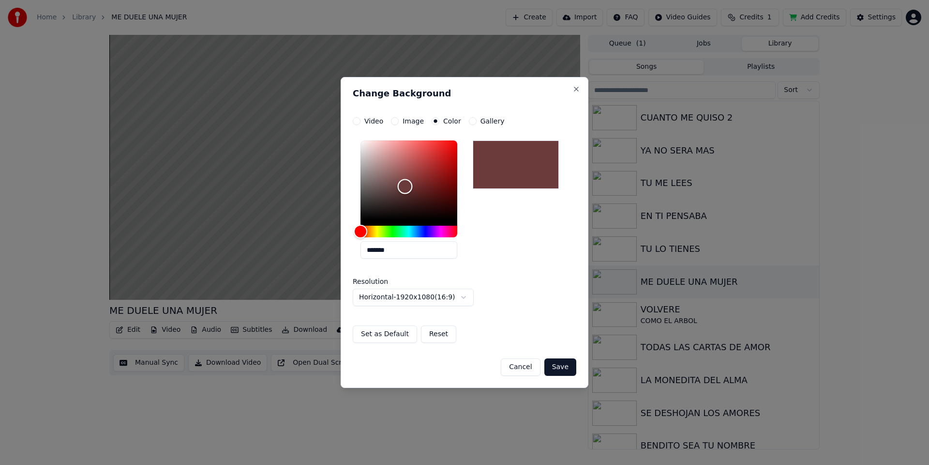
type input "*******"
click at [404, 187] on div "Color" at bounding box center [409, 179] width 97 height 79
click at [565, 365] on button "Save" at bounding box center [560, 366] width 32 height 17
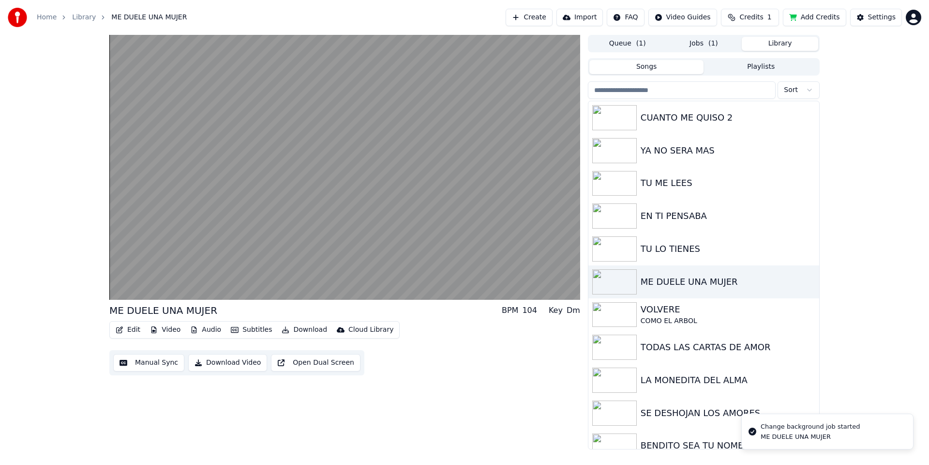
click at [786, 45] on button "Library" at bounding box center [780, 44] width 76 height 14
click at [685, 314] on div "VOLVERE" at bounding box center [723, 309] width 165 height 14
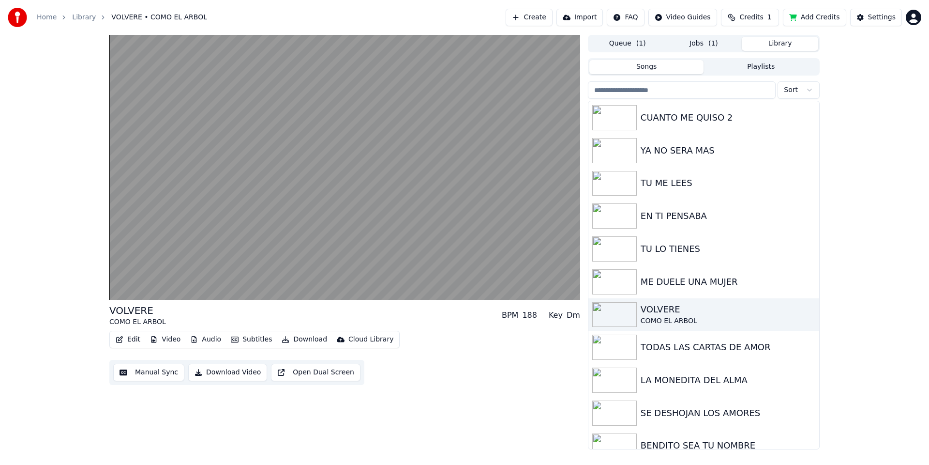
click at [205, 339] on button "Audio" at bounding box center [205, 339] width 39 height 14
drag, startPoint x: 198, startPoint y: 426, endPoint x: 148, endPoint y: 302, distance: 134.2
click at [197, 426] on div "VOLVERE COMO EL ARBOL BPM 188 Key Dm Edit Video Audio Subtitles Download Cloud …" at bounding box center [344, 242] width 471 height 414
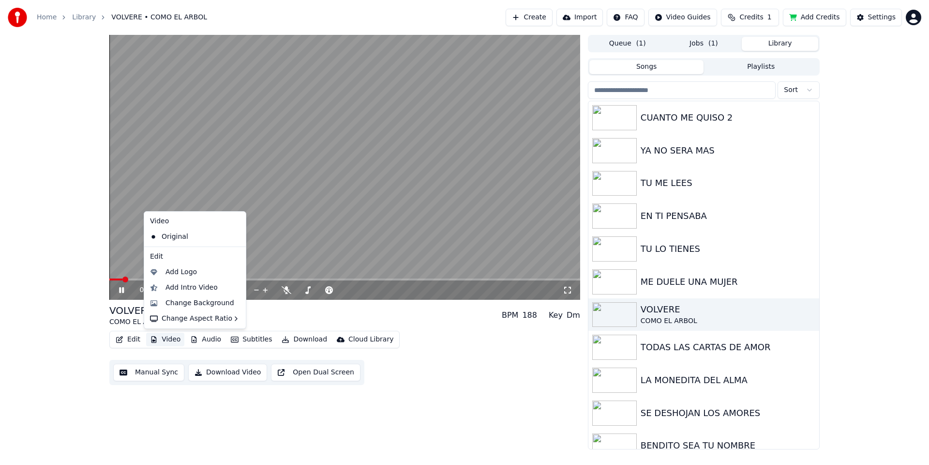
click at [165, 340] on button "Video" at bounding box center [165, 339] width 38 height 14
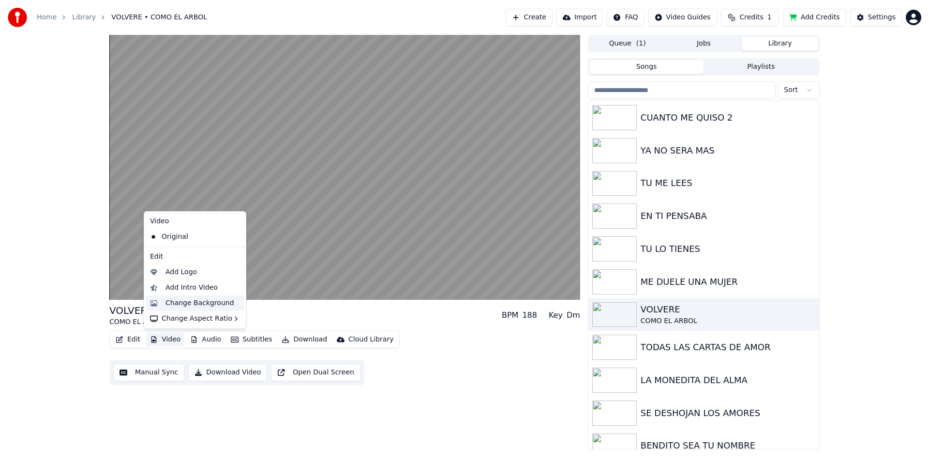
click at [180, 301] on div "Change Background" at bounding box center [200, 303] width 69 height 10
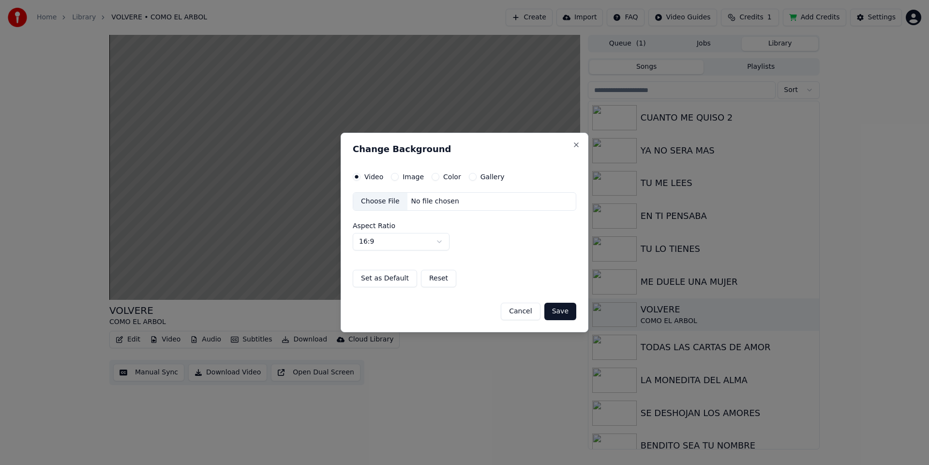
click at [433, 176] on button "Color" at bounding box center [436, 177] width 8 height 8
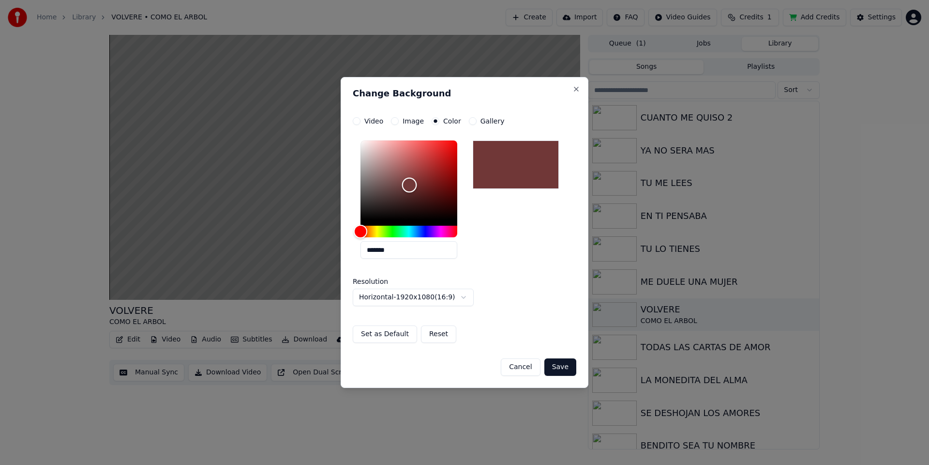
type input "*******"
click at [409, 185] on div "Color" at bounding box center [409, 179] width 97 height 79
click at [567, 368] on button "Save" at bounding box center [560, 366] width 32 height 17
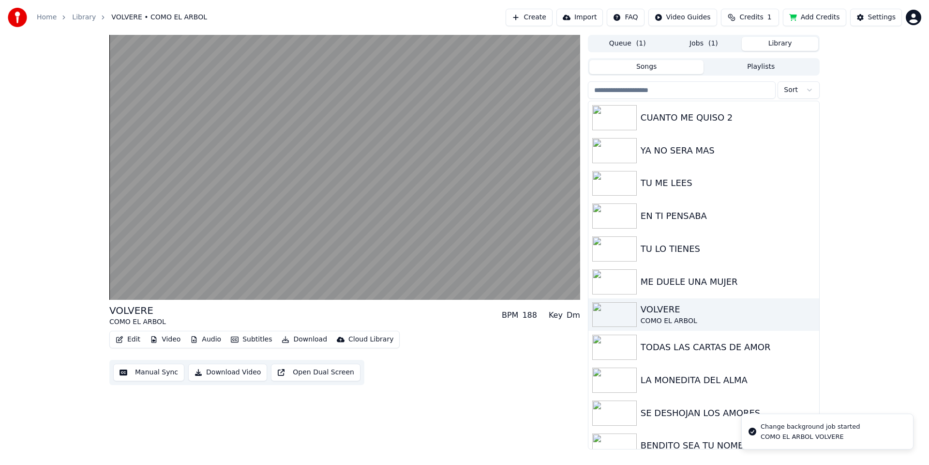
click at [811, 42] on button "Library" at bounding box center [780, 44] width 76 height 14
click at [704, 344] on div "TODAS LAS CARTAS DE AMOR" at bounding box center [723, 347] width 165 height 14
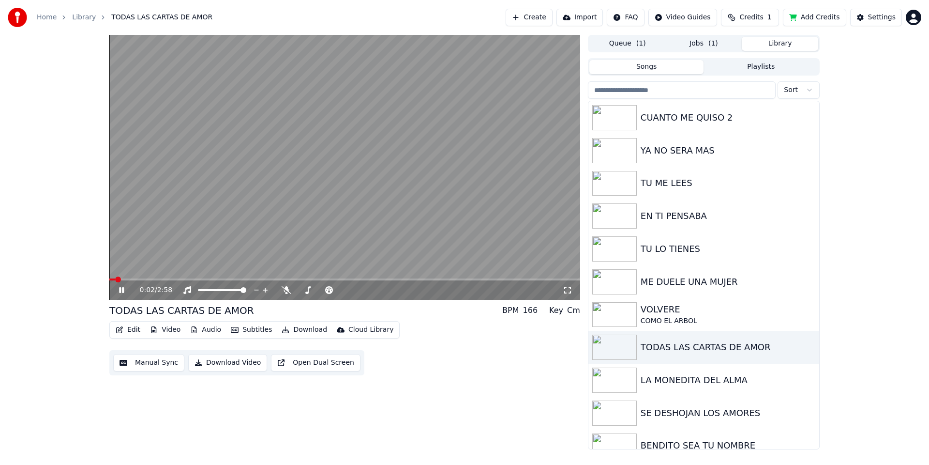
click at [176, 328] on button "Video" at bounding box center [165, 330] width 38 height 14
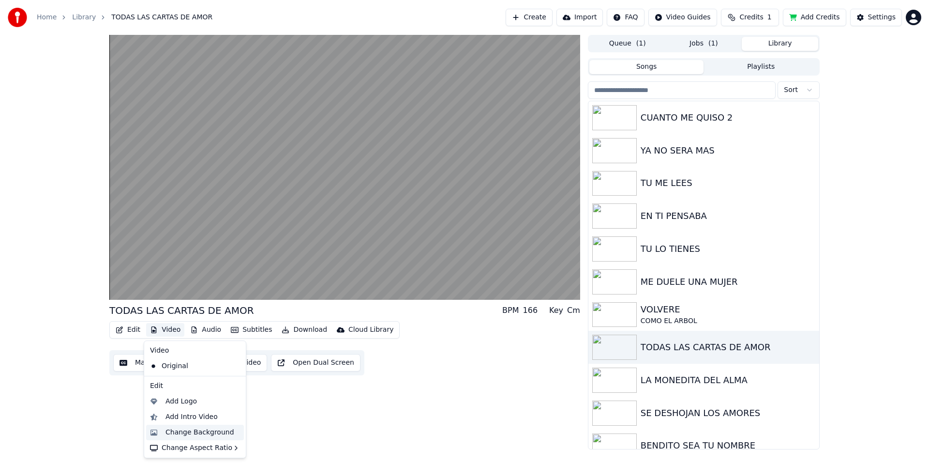
click at [192, 435] on div "Change Background" at bounding box center [200, 432] width 69 height 10
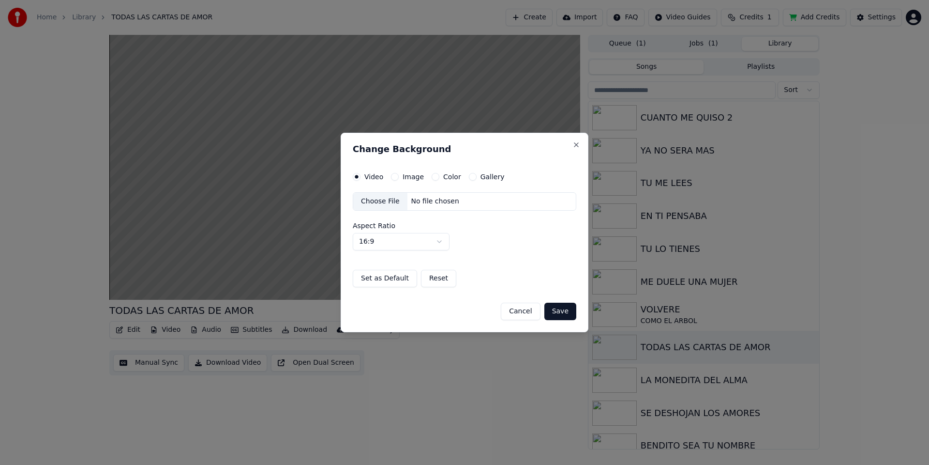
click at [436, 176] on button "Color" at bounding box center [436, 177] width 8 height 8
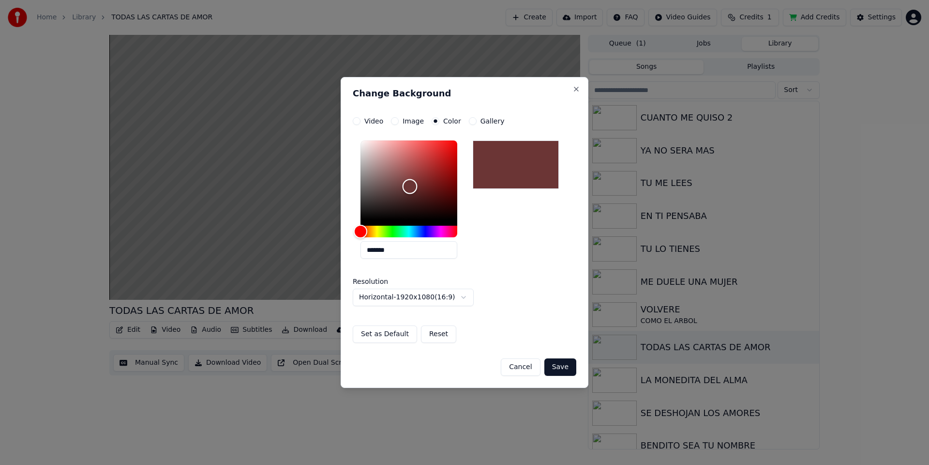
type input "*******"
click at [409, 187] on div "Color" at bounding box center [409, 179] width 97 height 79
click at [567, 371] on button "Save" at bounding box center [560, 366] width 32 height 17
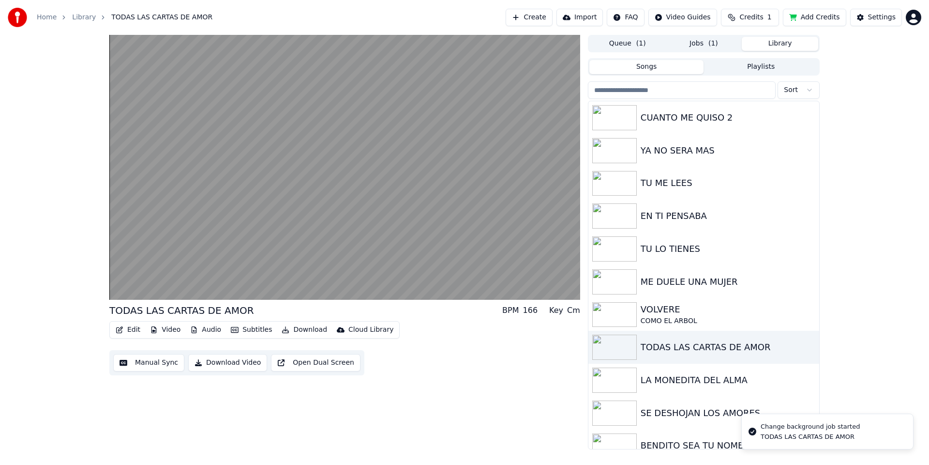
click at [784, 43] on button "Library" at bounding box center [780, 44] width 76 height 14
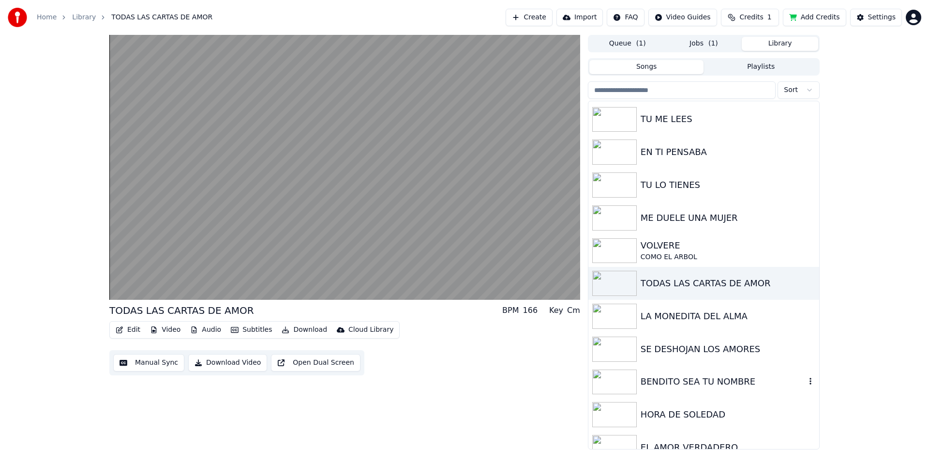
scroll to position [65, 0]
click at [679, 317] on div "LA MONEDITA DEL ALMA" at bounding box center [723, 315] width 165 height 14
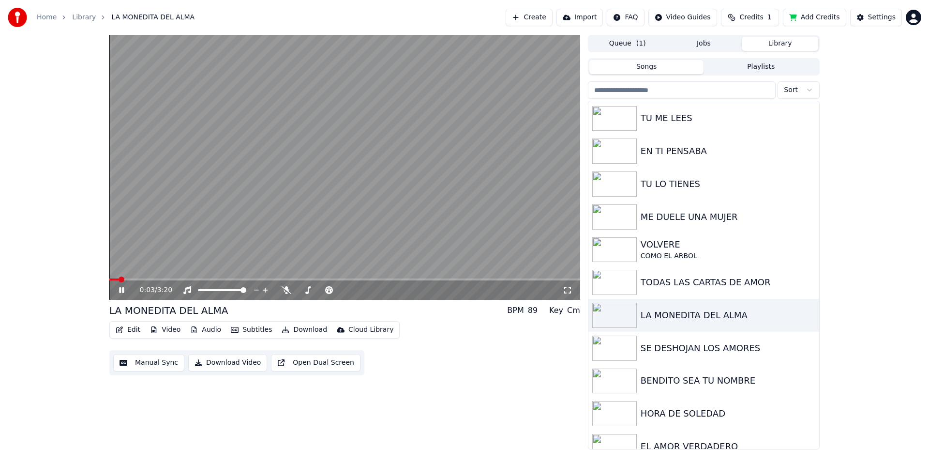
click at [166, 330] on button "Video" at bounding box center [165, 330] width 38 height 14
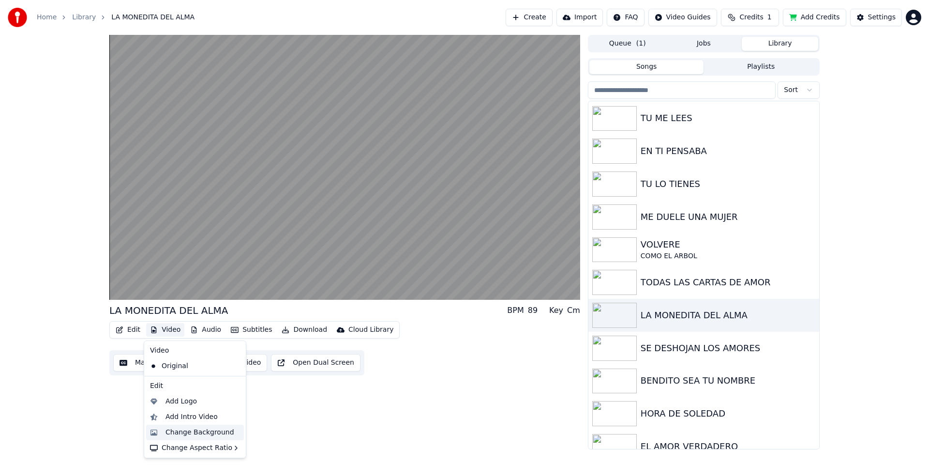
click at [192, 434] on div "Change Background" at bounding box center [200, 432] width 69 height 10
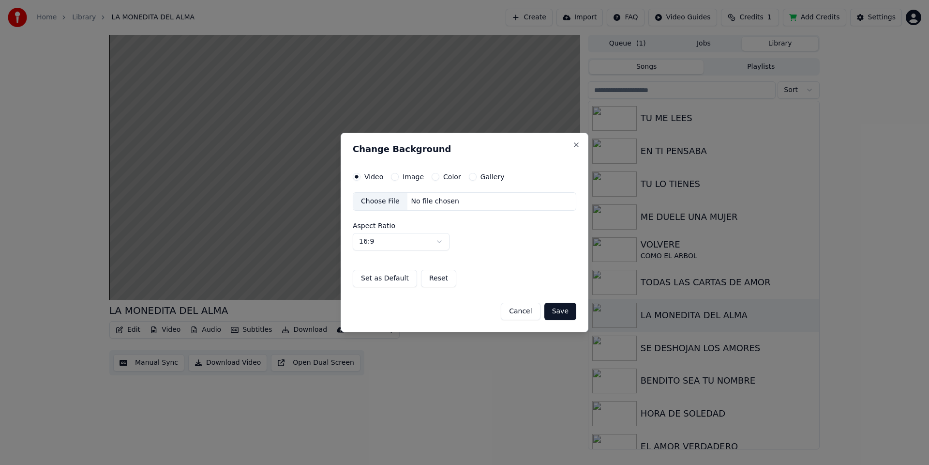
click at [434, 179] on button "Color" at bounding box center [436, 177] width 8 height 8
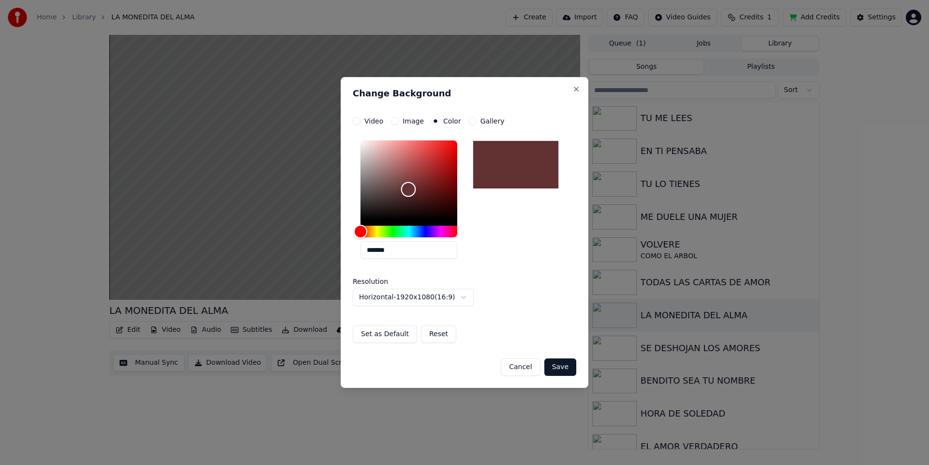
type input "*******"
click at [409, 187] on div "Color" at bounding box center [409, 179] width 97 height 79
click at [567, 367] on button "Save" at bounding box center [560, 366] width 32 height 17
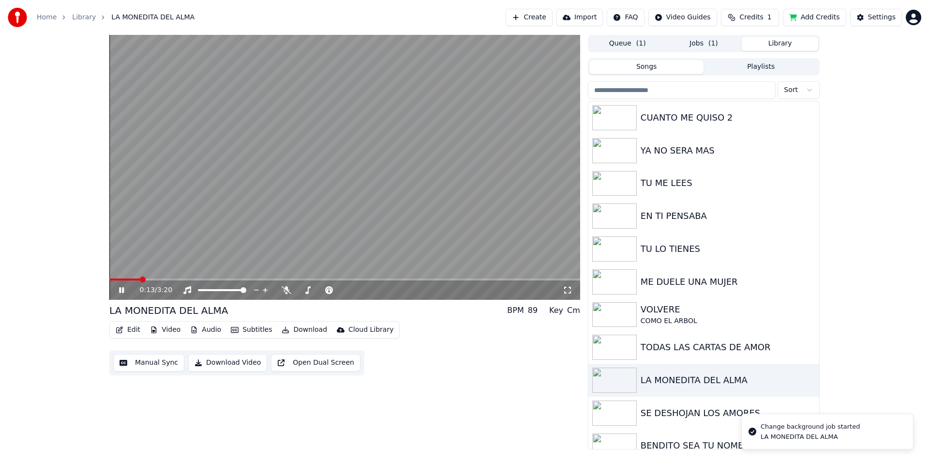
click at [776, 49] on button "Library" at bounding box center [780, 44] width 76 height 14
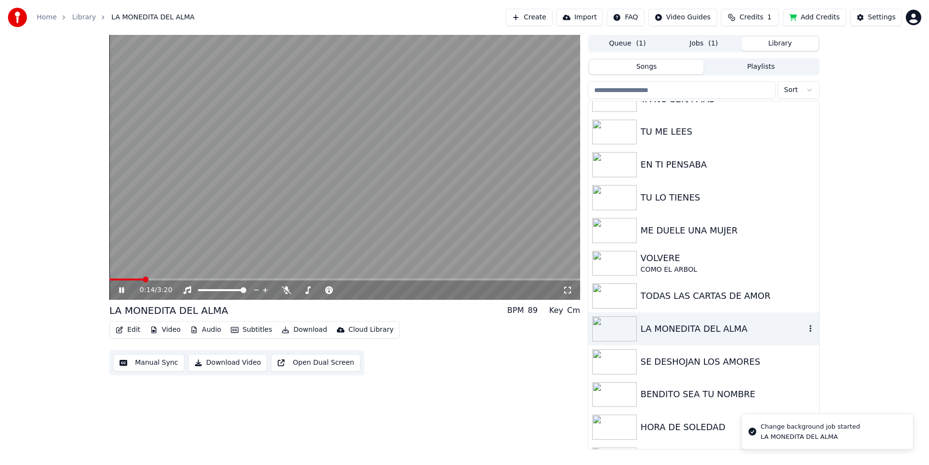
scroll to position [112, 0]
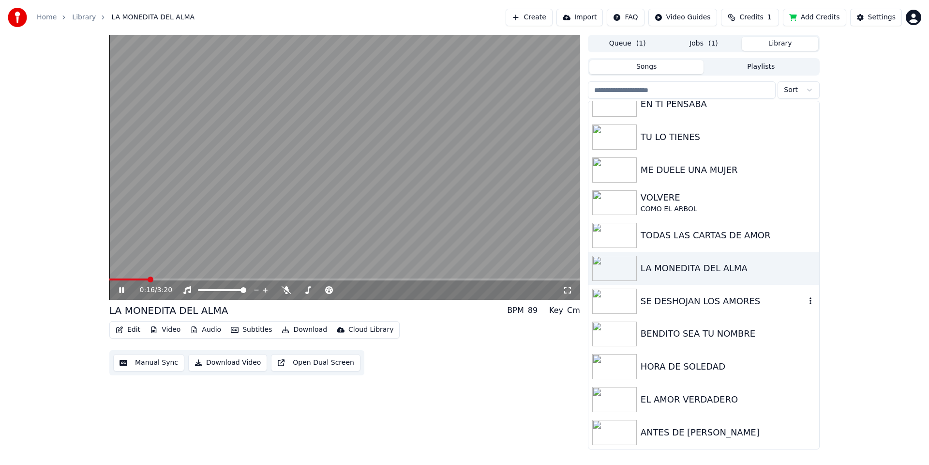
click at [748, 303] on div "SE DESHOJAN LOS AMORES" at bounding box center [723, 301] width 165 height 14
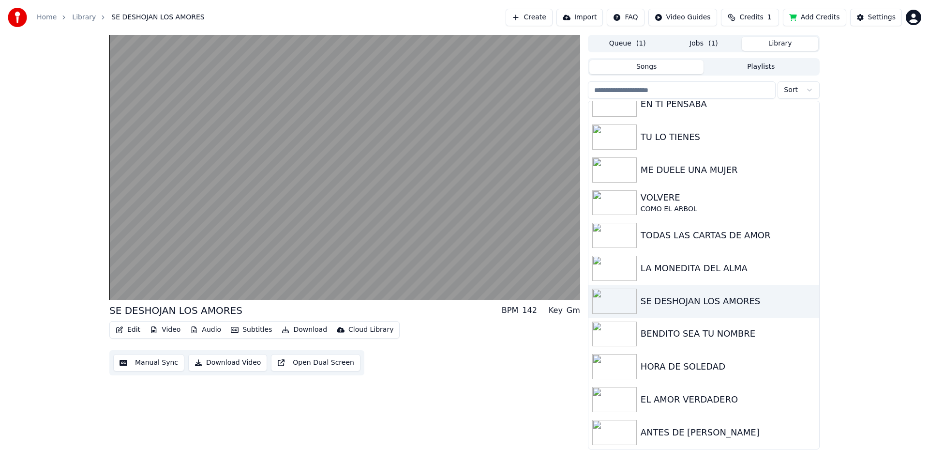
click at [174, 329] on button "Video" at bounding box center [165, 330] width 38 height 14
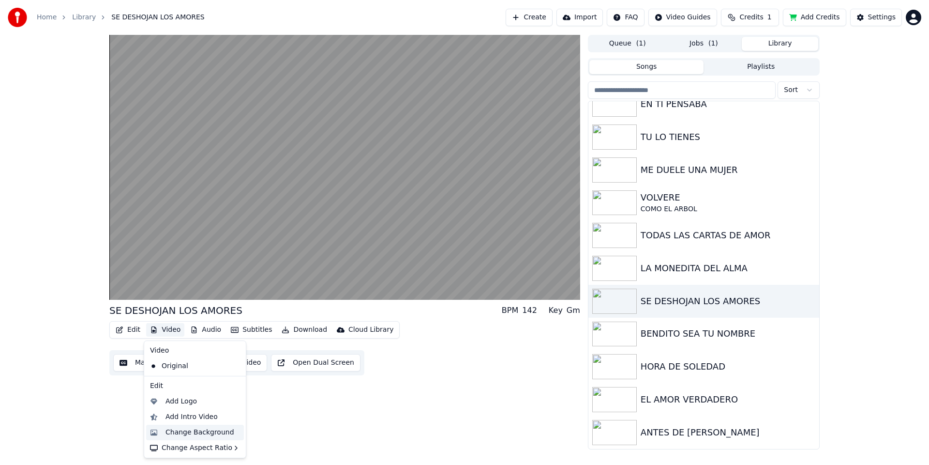
click at [197, 432] on div "Change Background" at bounding box center [200, 432] width 69 height 10
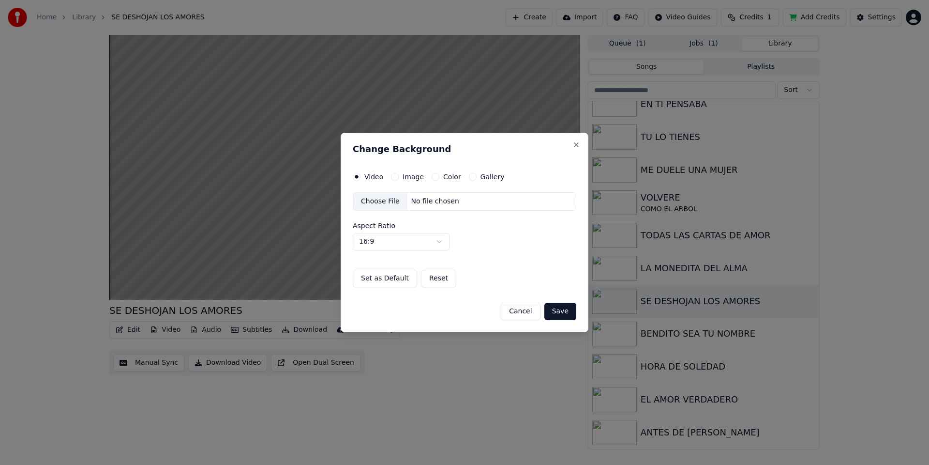
click at [399, 176] on div "Image" at bounding box center [407, 177] width 33 height 8
click at [432, 173] on button "Color" at bounding box center [436, 177] width 8 height 8
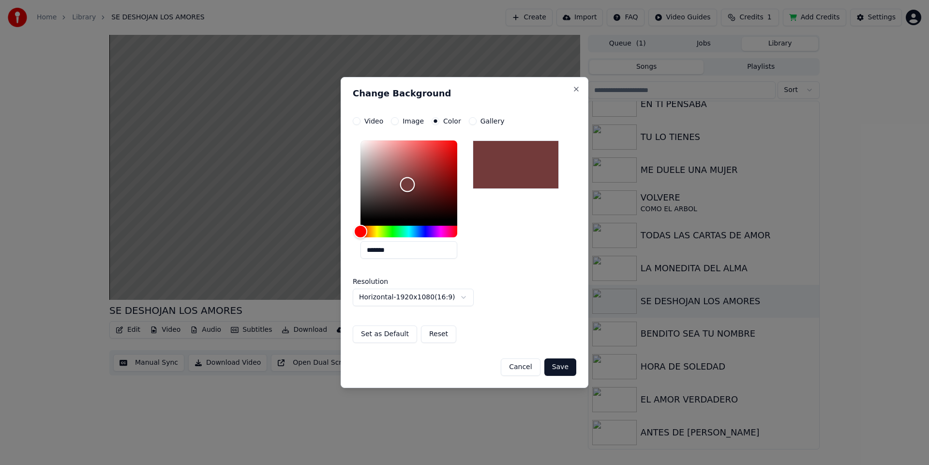
type input "*******"
click at [408, 184] on div "Color" at bounding box center [409, 179] width 97 height 79
click at [563, 377] on div "**********" at bounding box center [465, 232] width 248 height 311
click at [558, 368] on button "Save" at bounding box center [560, 366] width 32 height 17
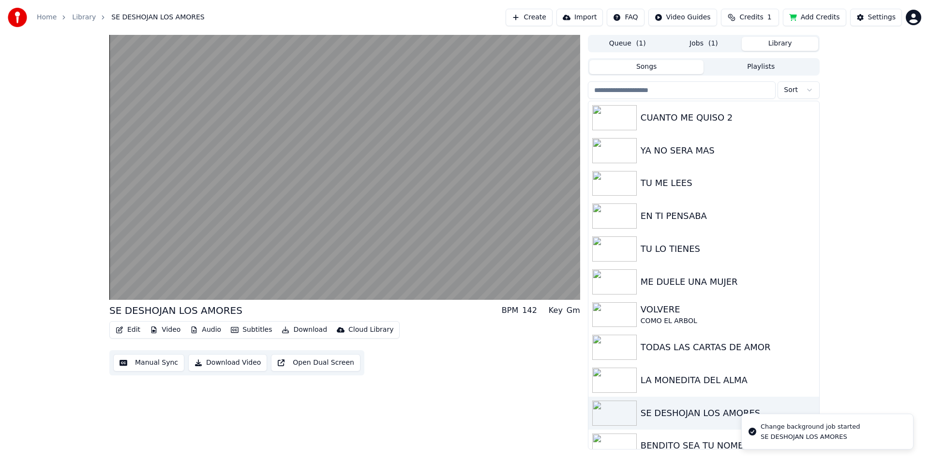
click at [799, 41] on button "Library" at bounding box center [780, 44] width 76 height 14
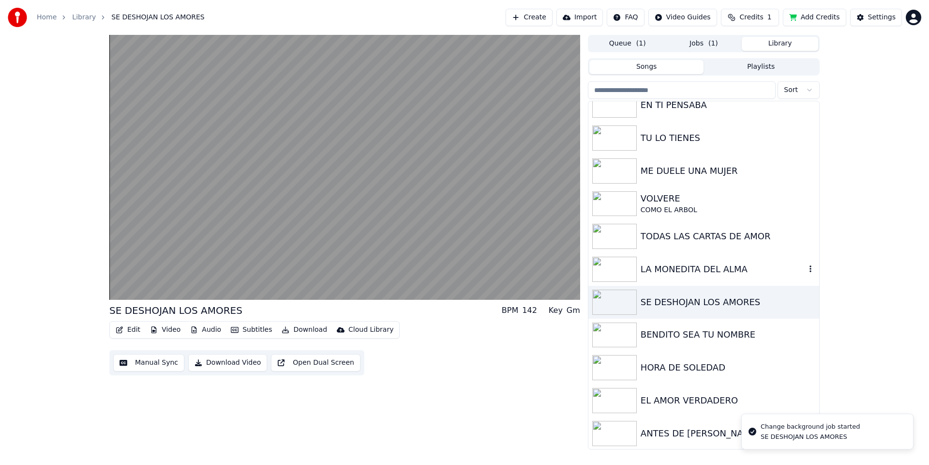
scroll to position [112, 0]
click at [736, 334] on div "BENDITO SEA TU NOMBRE" at bounding box center [723, 334] width 165 height 14
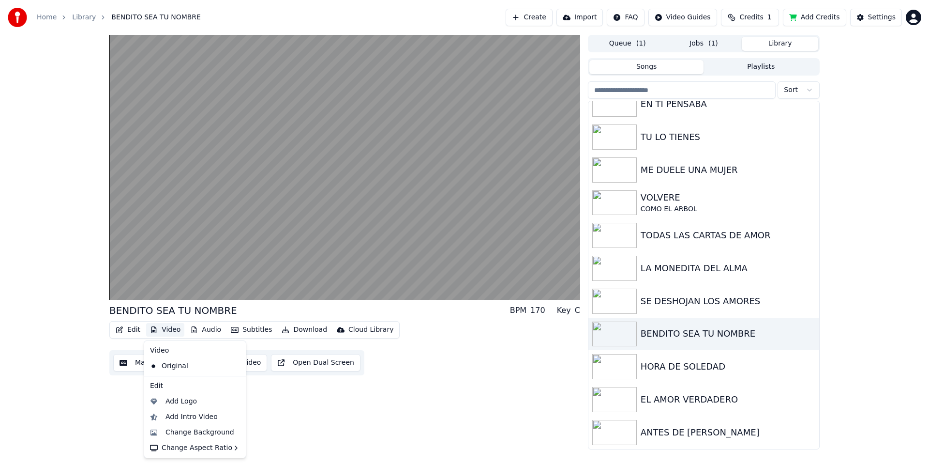
click at [171, 330] on button "Video" at bounding box center [165, 330] width 38 height 14
click at [198, 434] on div "Change Background" at bounding box center [200, 432] width 69 height 10
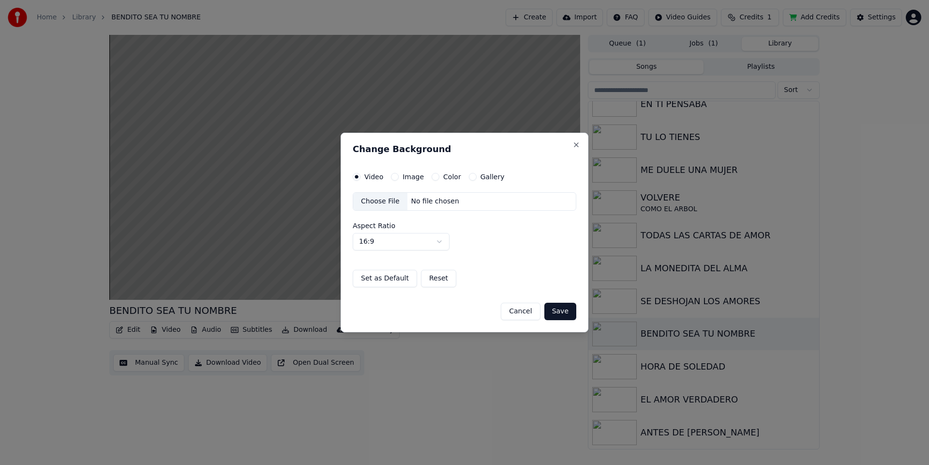
click at [433, 176] on button "Color" at bounding box center [436, 177] width 8 height 8
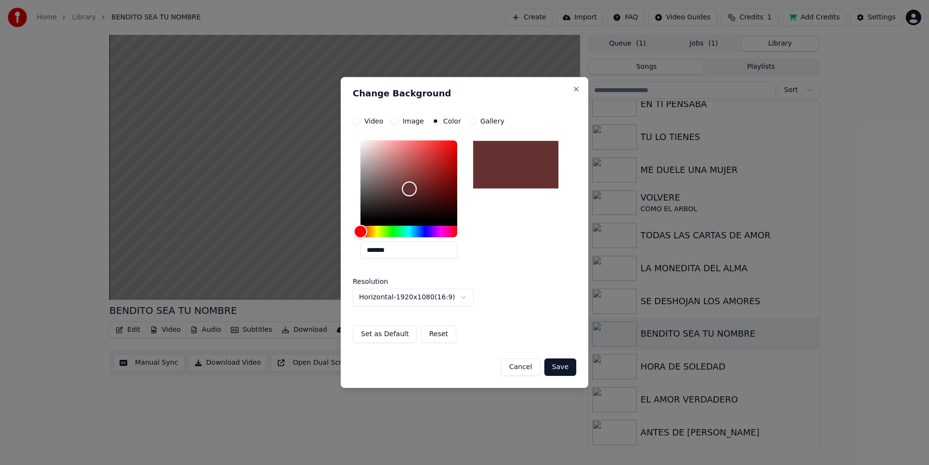
type input "*******"
drag, startPoint x: 397, startPoint y: 184, endPoint x: 409, endPoint y: 187, distance: 12.4
click at [409, 187] on div "Color" at bounding box center [409, 179] width 97 height 79
click at [562, 365] on button "Save" at bounding box center [560, 366] width 32 height 17
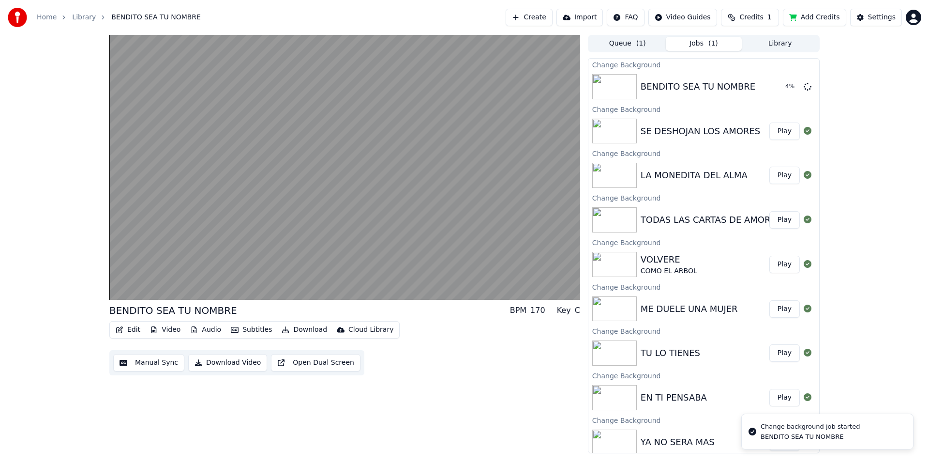
scroll to position [183, 0]
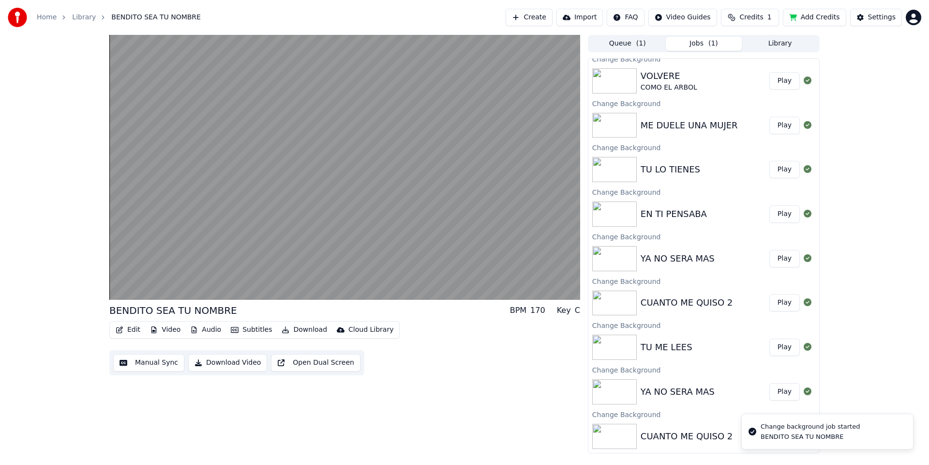
click at [795, 41] on button "Library" at bounding box center [780, 44] width 76 height 14
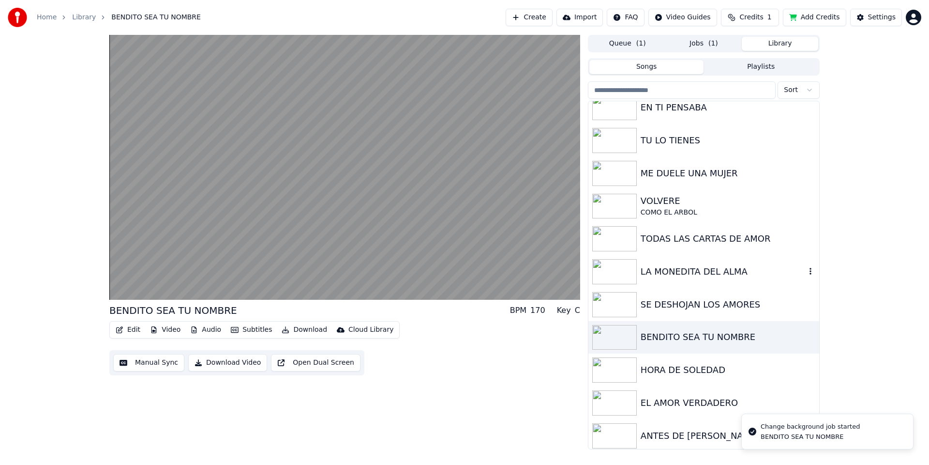
scroll to position [112, 0]
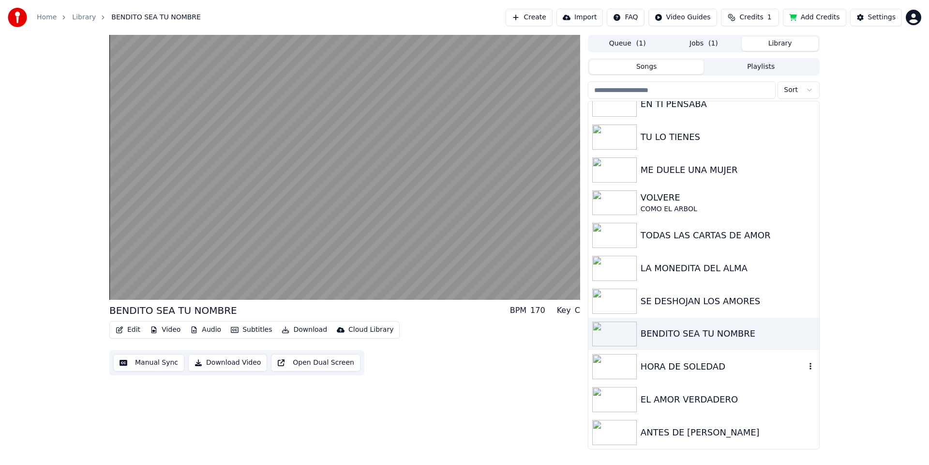
click at [701, 371] on div "HORA DE SOLEDAD" at bounding box center [723, 367] width 165 height 14
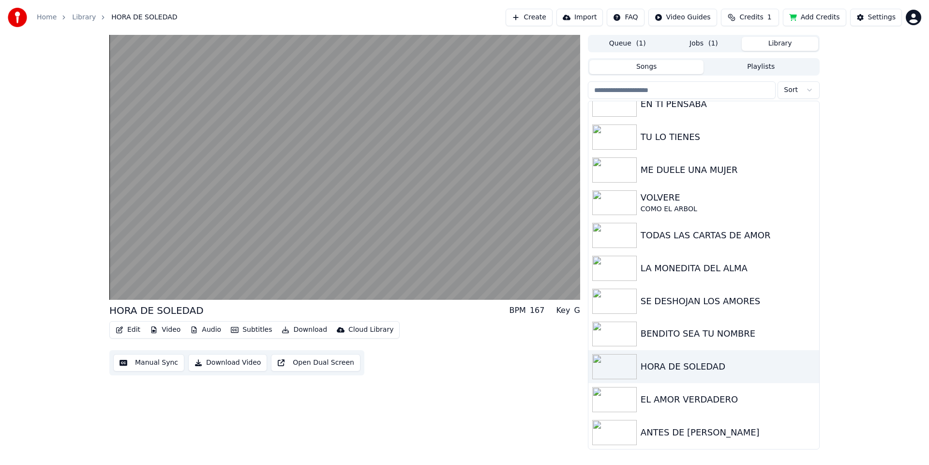
click at [169, 331] on button "Video" at bounding box center [165, 330] width 38 height 14
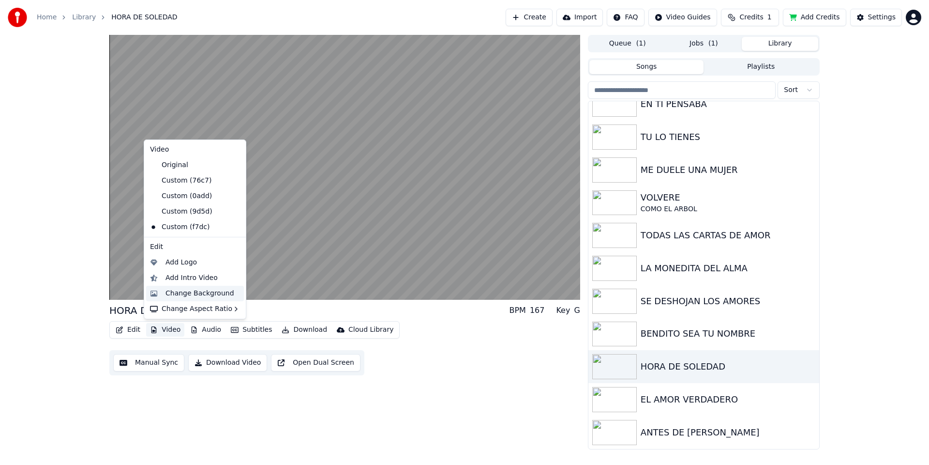
click at [178, 291] on div "Change Background" at bounding box center [200, 293] width 69 height 10
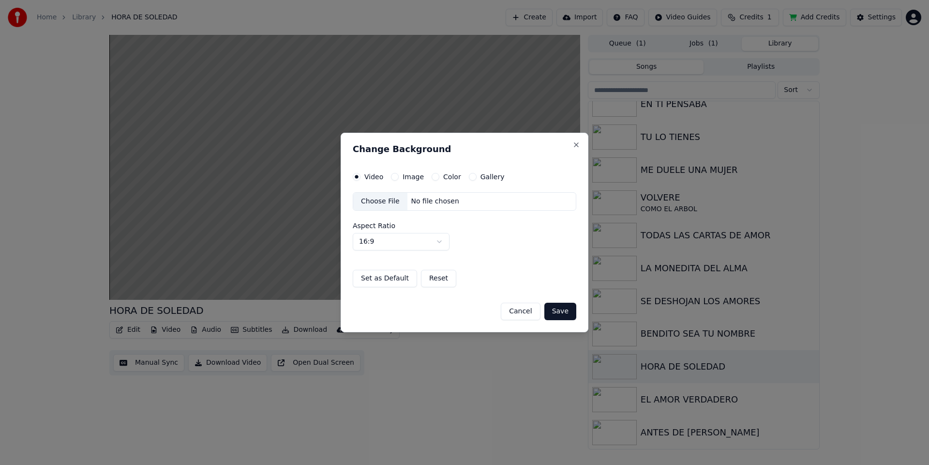
click at [396, 175] on button "Image" at bounding box center [395, 177] width 8 height 8
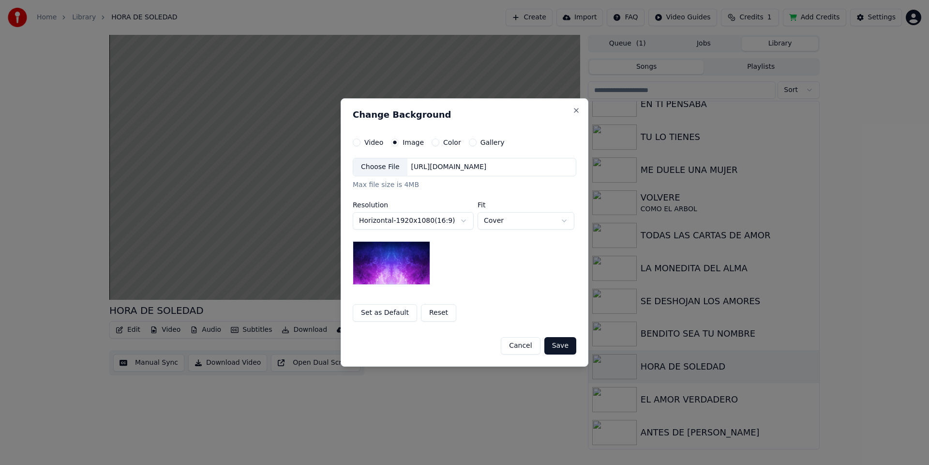
click at [434, 143] on button "Color" at bounding box center [436, 142] width 8 height 8
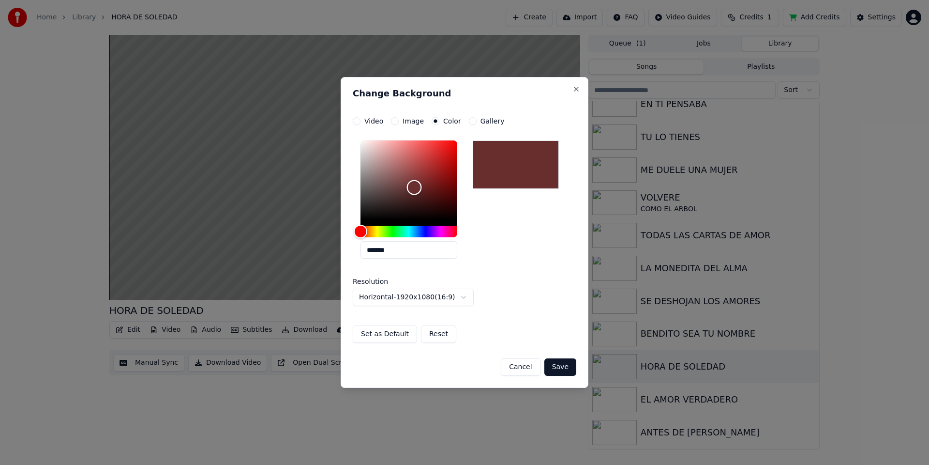
type input "*******"
click at [408, 187] on div "Color" at bounding box center [409, 179] width 97 height 79
drag, startPoint x: 560, startPoint y: 367, endPoint x: 598, endPoint y: 363, distance: 37.9
click at [560, 367] on button "Save" at bounding box center [560, 366] width 32 height 17
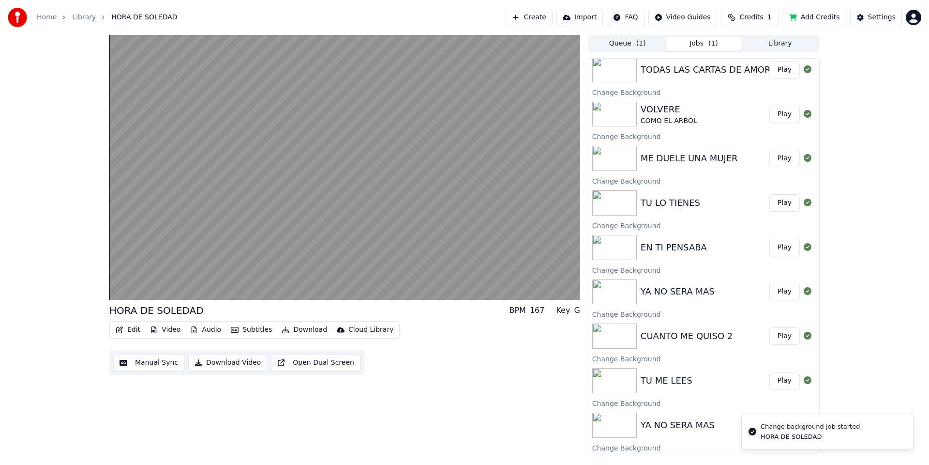
scroll to position [227, 0]
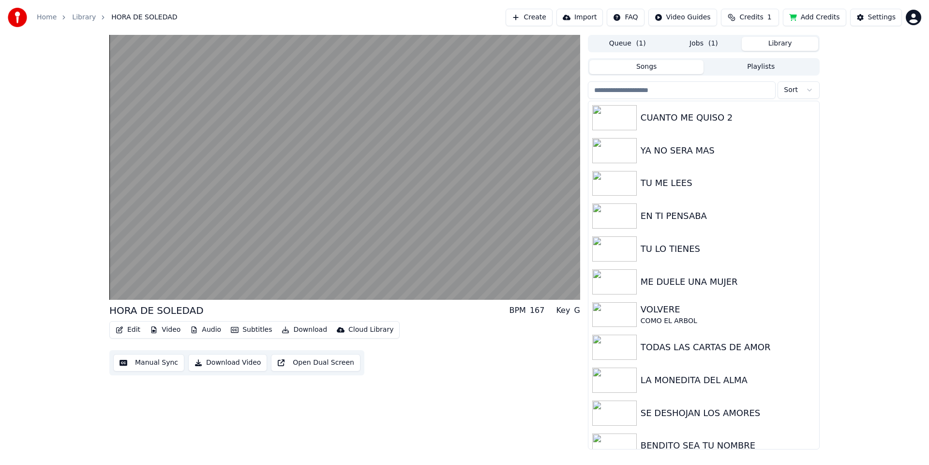
click at [785, 44] on button "Library" at bounding box center [780, 44] width 76 height 14
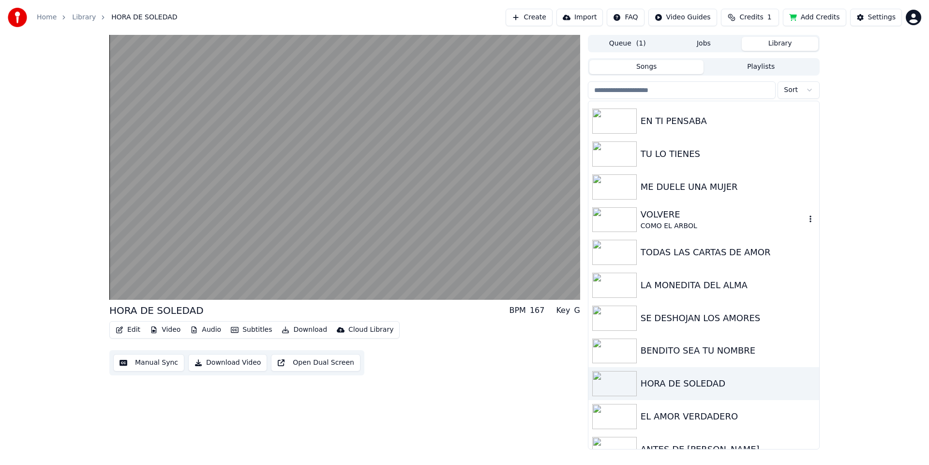
scroll to position [112, 0]
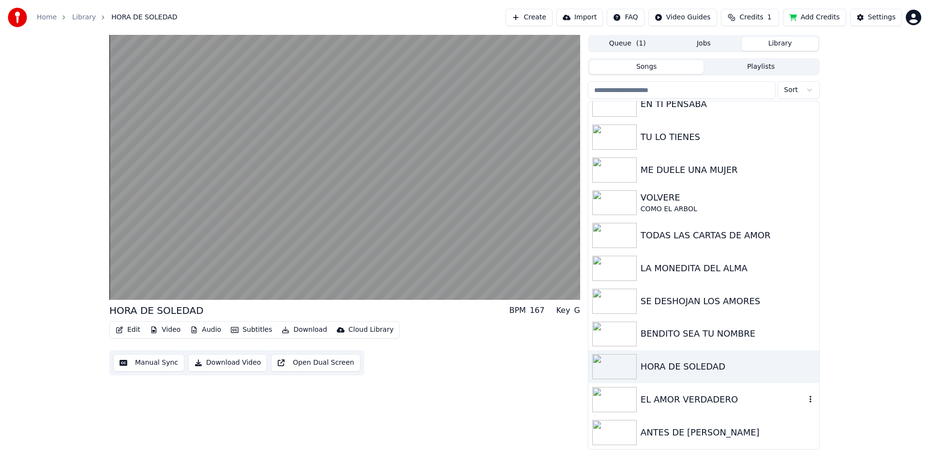
click at [729, 399] on div "EL AMOR VERDADERO" at bounding box center [723, 400] width 165 height 14
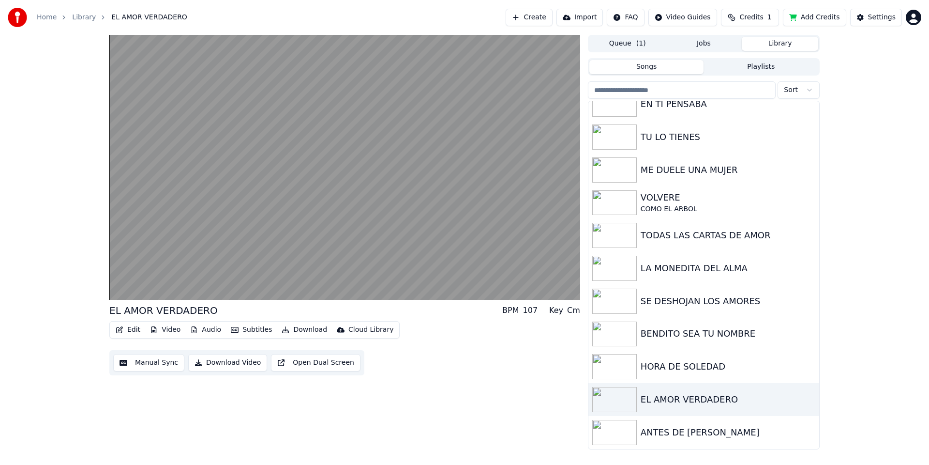
click at [167, 331] on button "Video" at bounding box center [165, 330] width 38 height 14
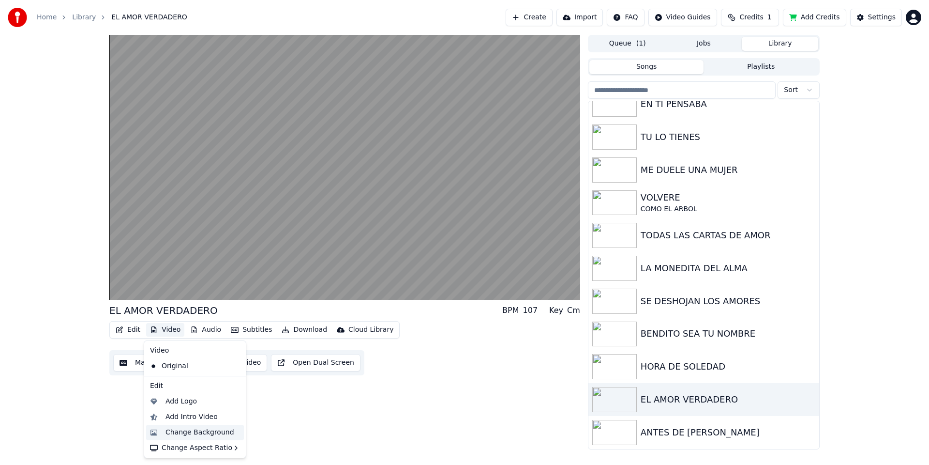
click at [186, 434] on div "Change Background" at bounding box center [200, 432] width 69 height 10
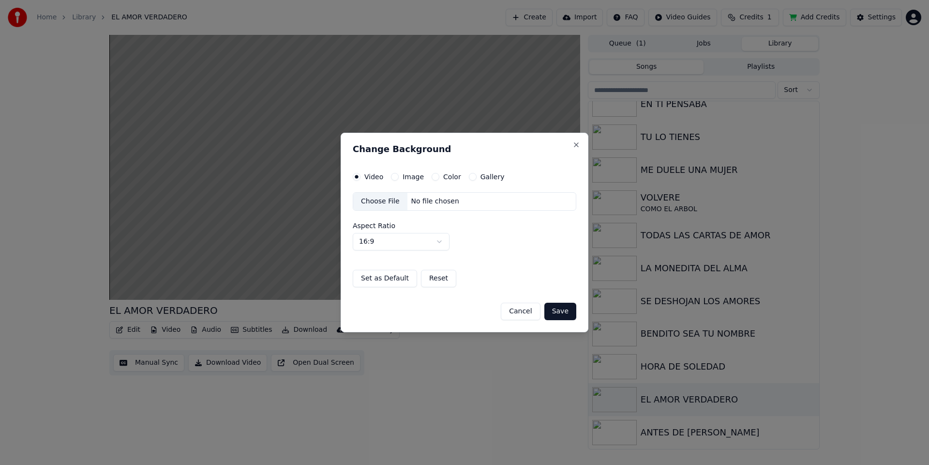
click at [434, 177] on button "Color" at bounding box center [436, 177] width 8 height 8
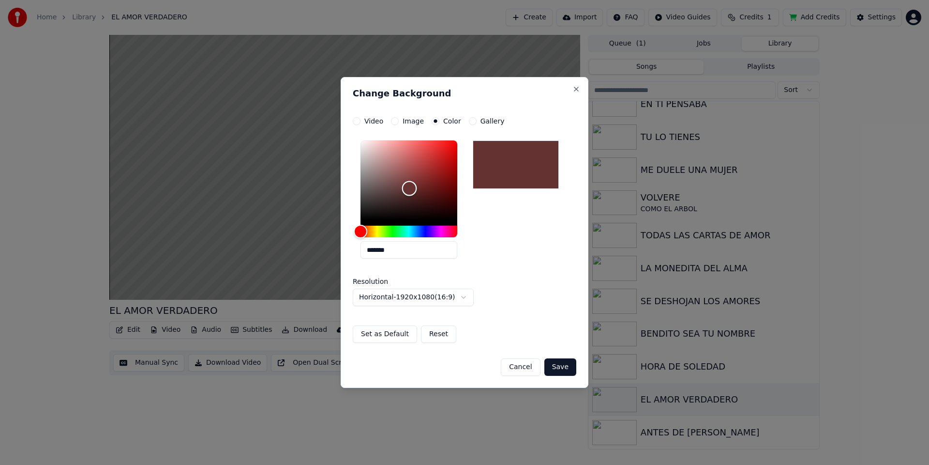
type input "*******"
drag, startPoint x: 405, startPoint y: 191, endPoint x: 458, endPoint y: 222, distance: 62.3
click at [409, 188] on div "Color" at bounding box center [409, 179] width 97 height 79
click at [562, 373] on button "Save" at bounding box center [560, 366] width 32 height 17
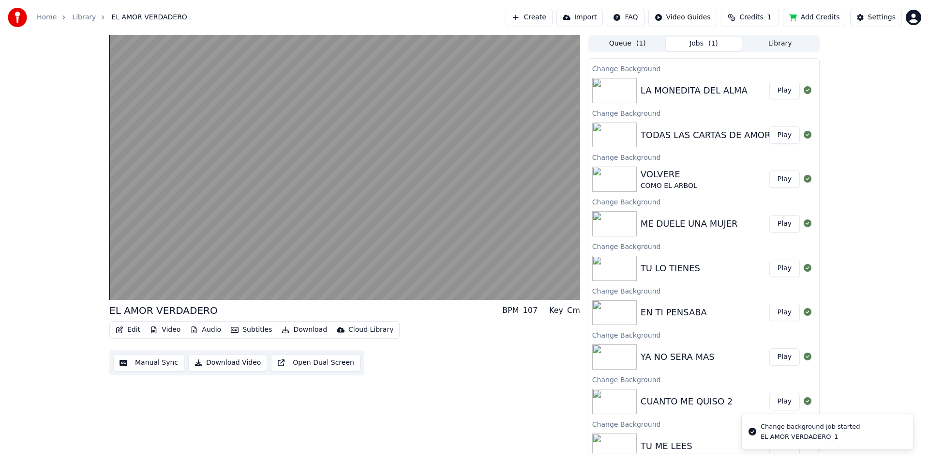
scroll to position [272, 0]
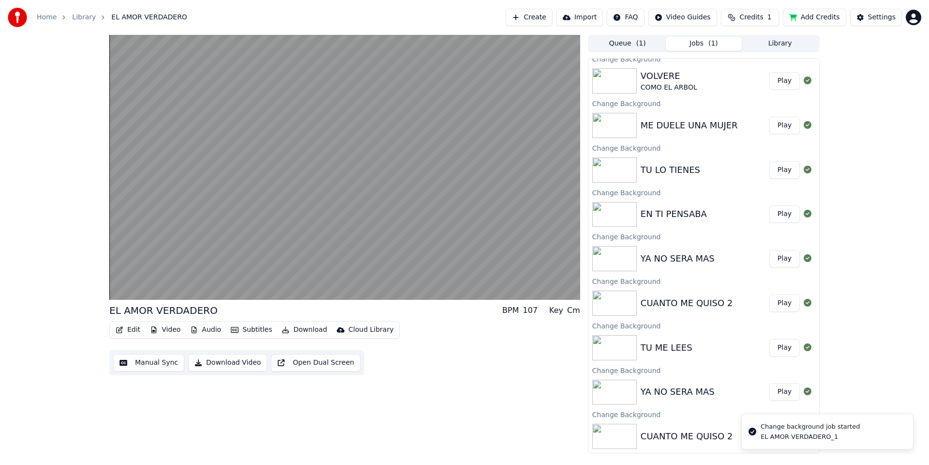
click at [699, 433] on div "CUANTO ME QUISO 2" at bounding box center [687, 436] width 92 height 14
click at [796, 45] on button "Library" at bounding box center [780, 44] width 76 height 14
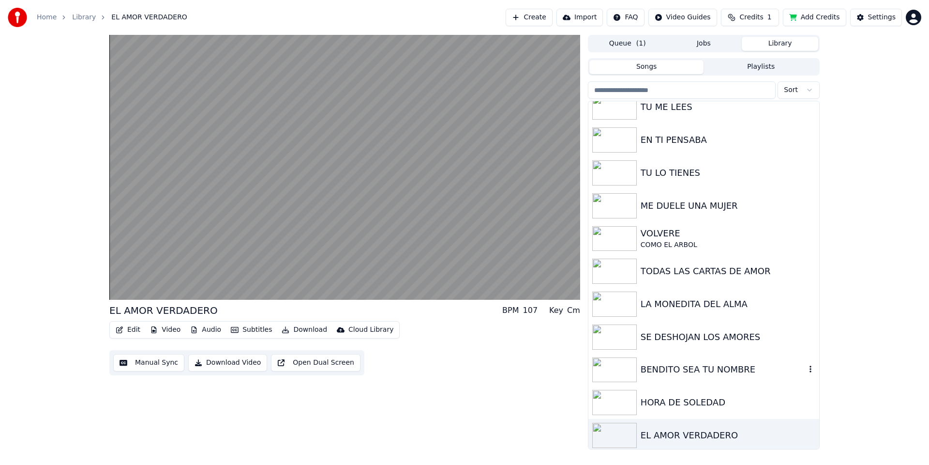
scroll to position [112, 0]
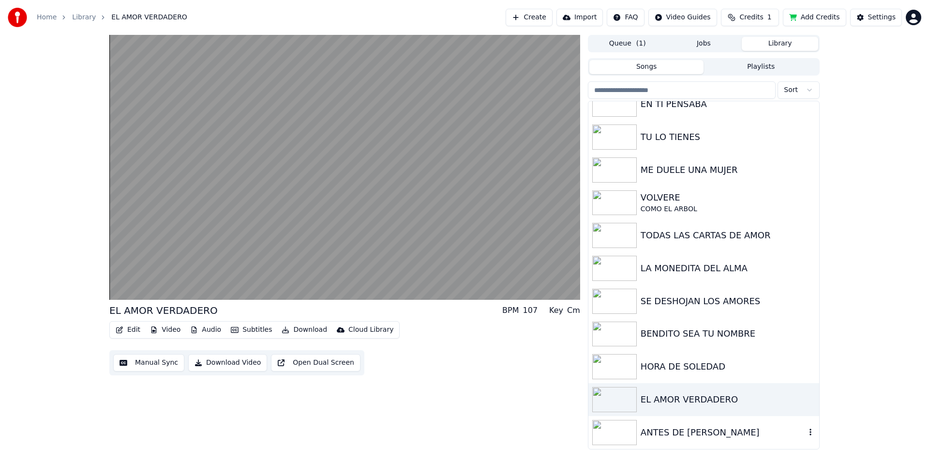
click at [697, 432] on div "ANTES DE [PERSON_NAME]" at bounding box center [723, 432] width 165 height 14
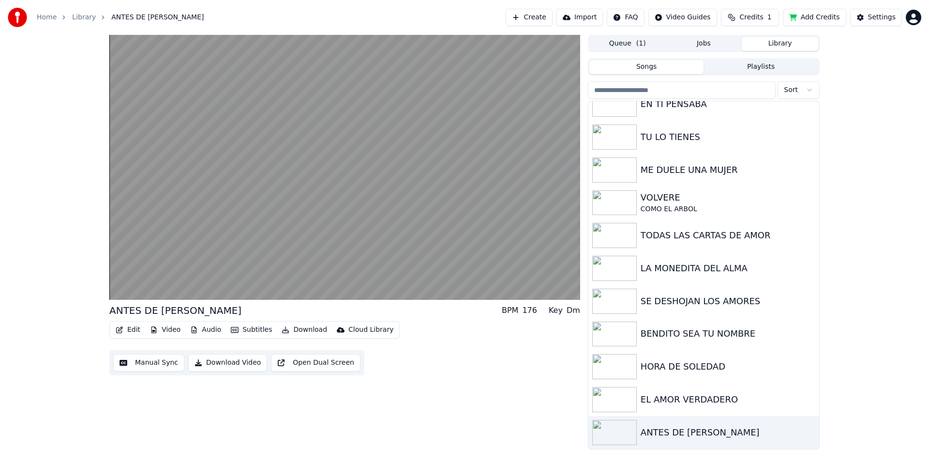
click at [171, 330] on button "Video" at bounding box center [165, 330] width 38 height 14
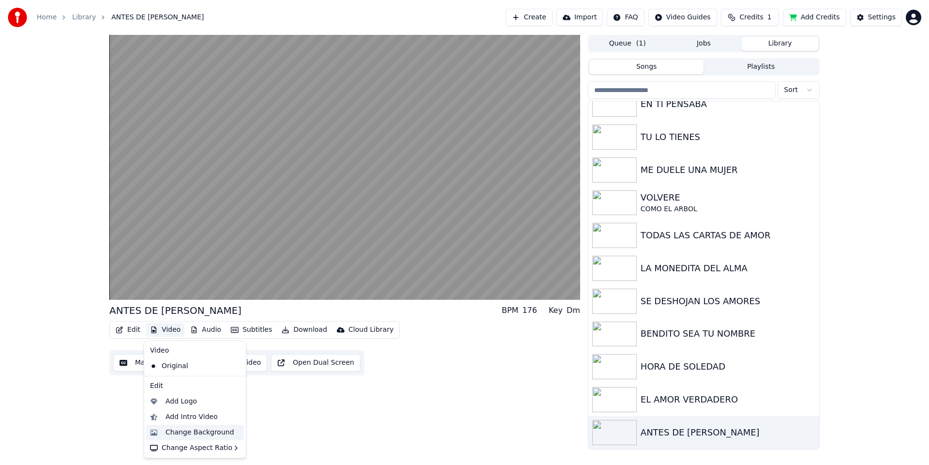
click at [187, 431] on div "Change Background" at bounding box center [200, 432] width 69 height 10
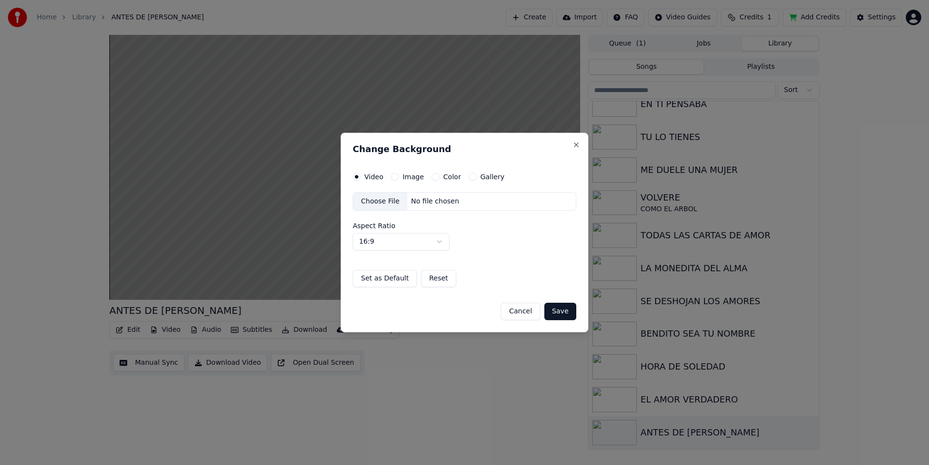
click at [433, 177] on button "Color" at bounding box center [436, 177] width 8 height 8
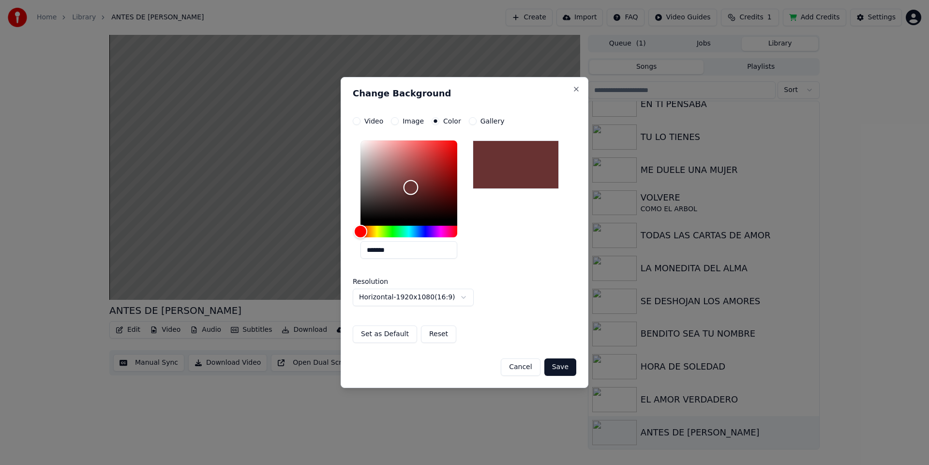
type input "*******"
click at [410, 187] on div "Color" at bounding box center [409, 179] width 97 height 79
click at [556, 368] on button "Save" at bounding box center [560, 366] width 32 height 17
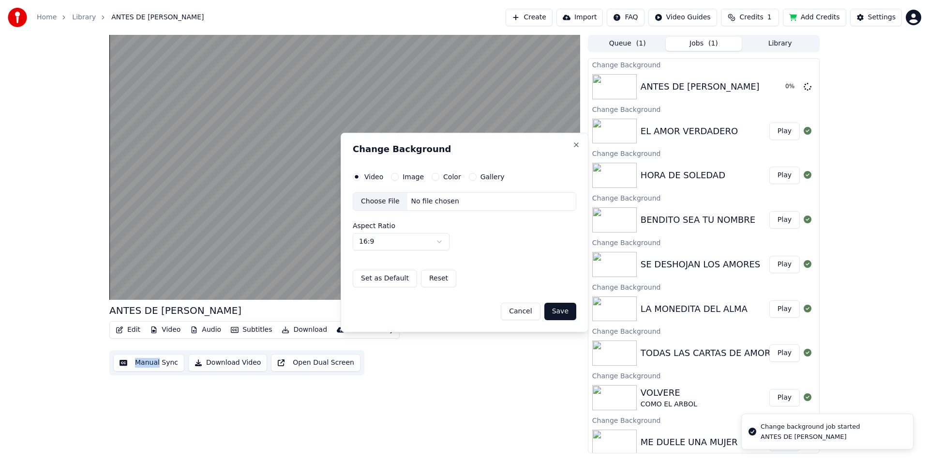
click at [556, 368] on html "Home Library ANTES DE [PERSON_NAME] Create Import FAQ Video Guides Credits 1 Ad…" at bounding box center [464, 232] width 929 height 465
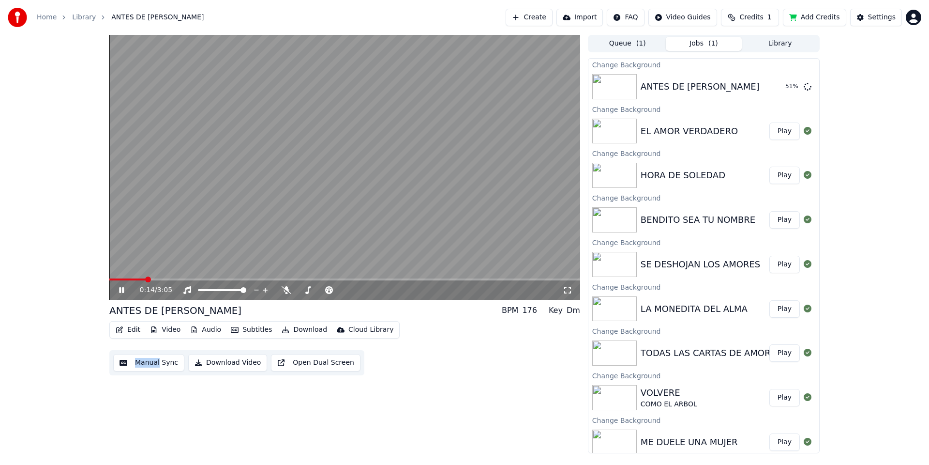
click at [643, 42] on span "( 1 )" at bounding box center [641, 44] width 10 height 10
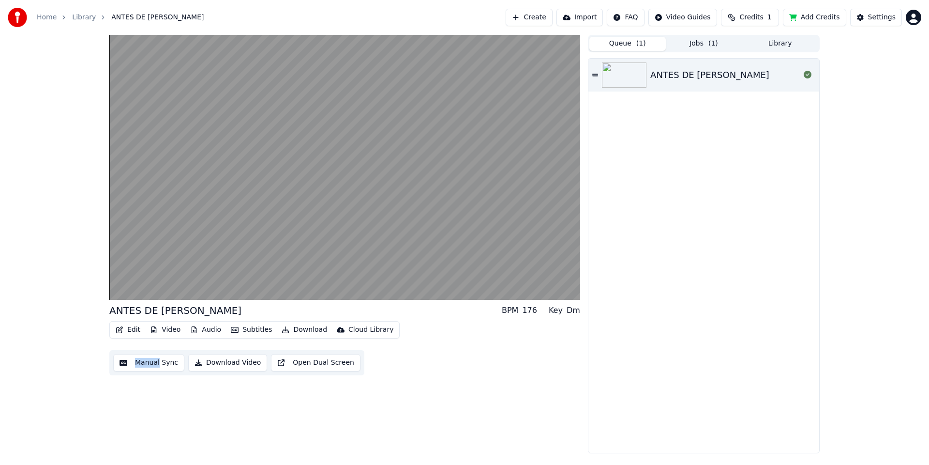
click at [702, 44] on button "Jobs ( 1 )" at bounding box center [704, 44] width 76 height 14
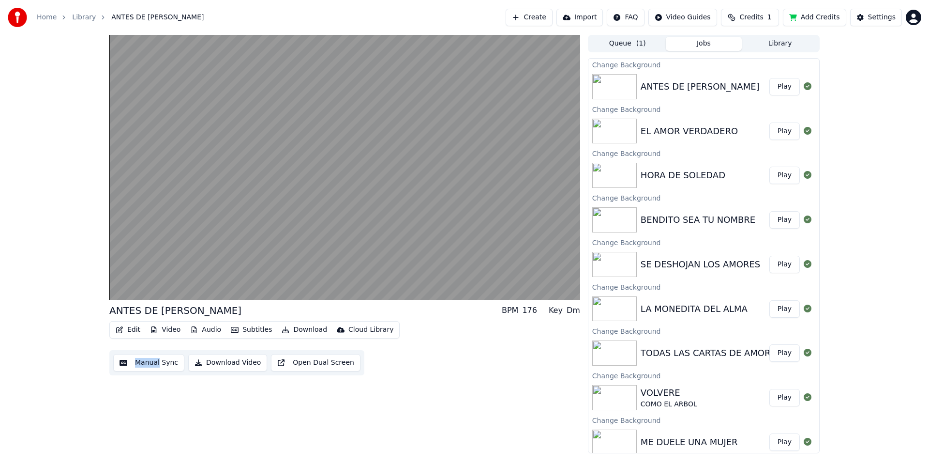
click at [771, 42] on button "Library" at bounding box center [780, 44] width 76 height 14
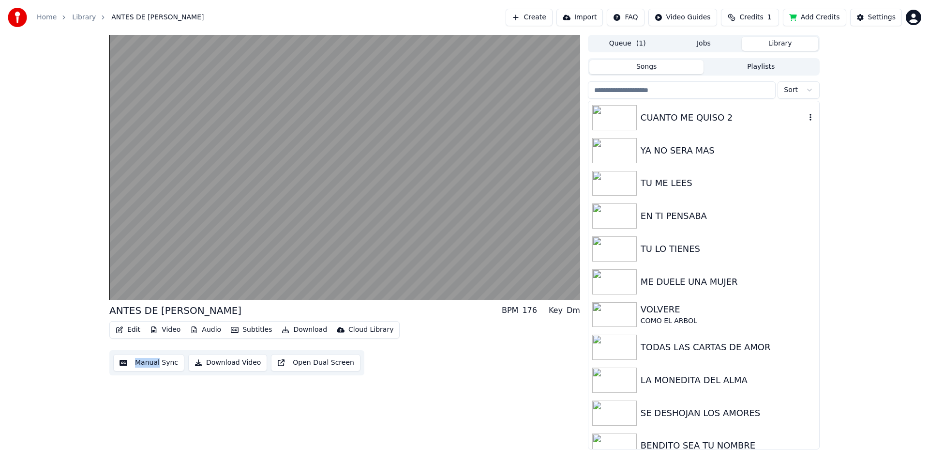
click at [684, 120] on div "CUANTO ME QUISO 2" at bounding box center [723, 118] width 165 height 14
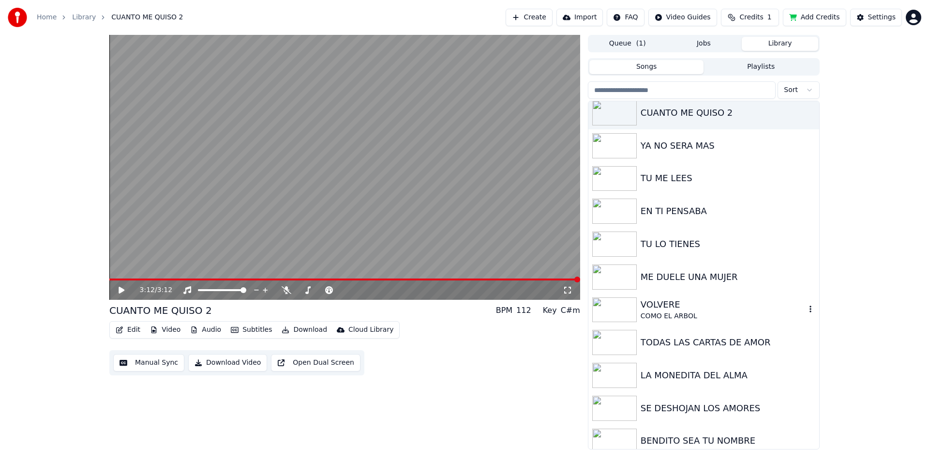
scroll to position [52, 0]
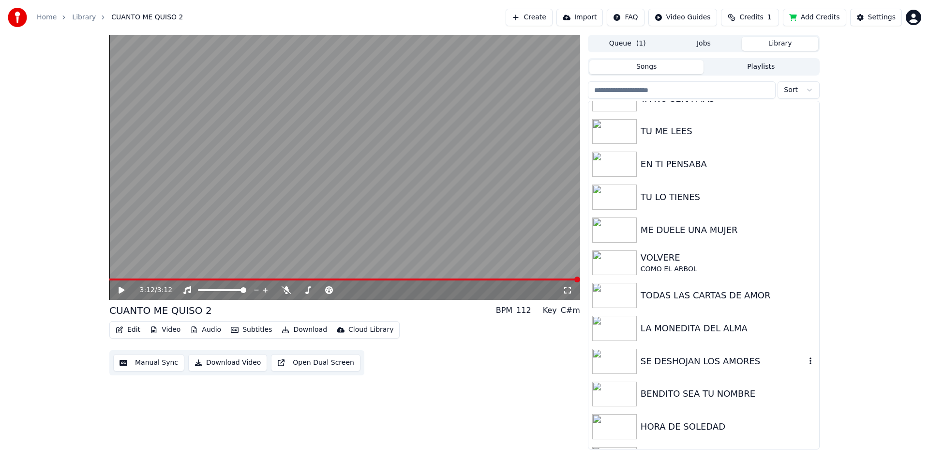
click at [748, 356] on div "SE DESHOJAN LOS AMORES" at bounding box center [723, 361] width 165 height 14
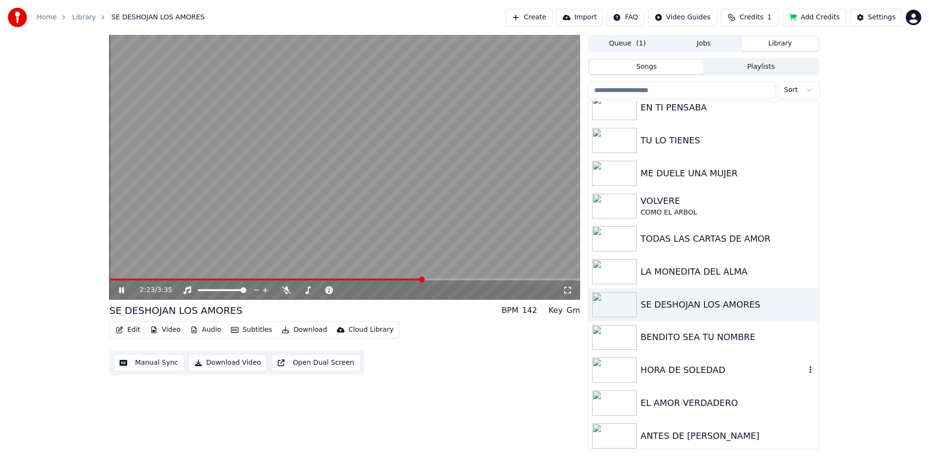
scroll to position [112, 0]
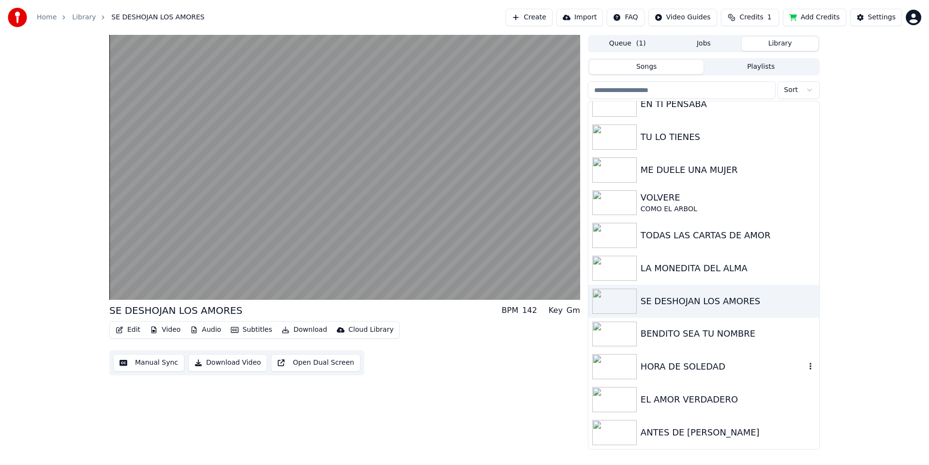
click at [606, 372] on img at bounding box center [614, 366] width 45 height 25
